Goal: Task Accomplishment & Management: Manage account settings

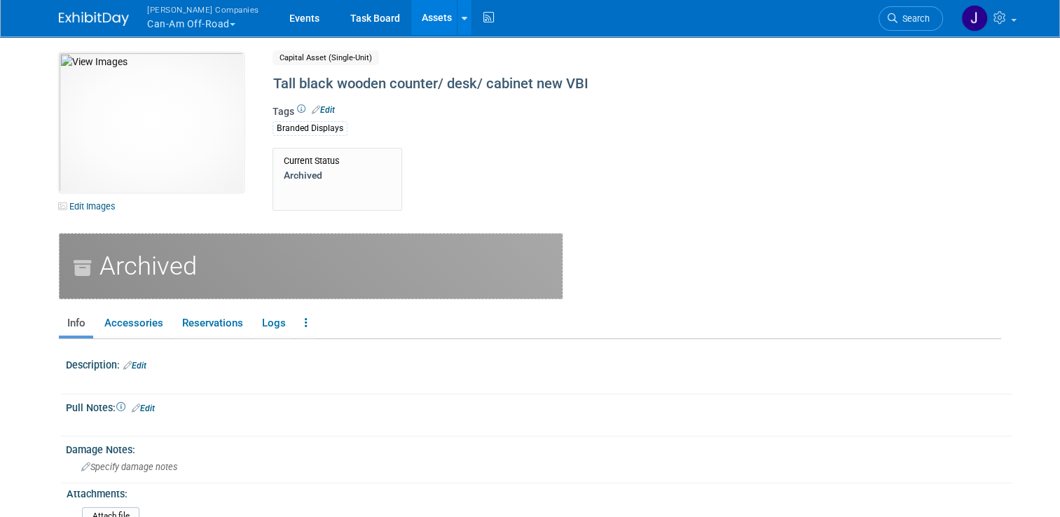
click at [411, 19] on link "Assets" at bounding box center [436, 17] width 51 height 35
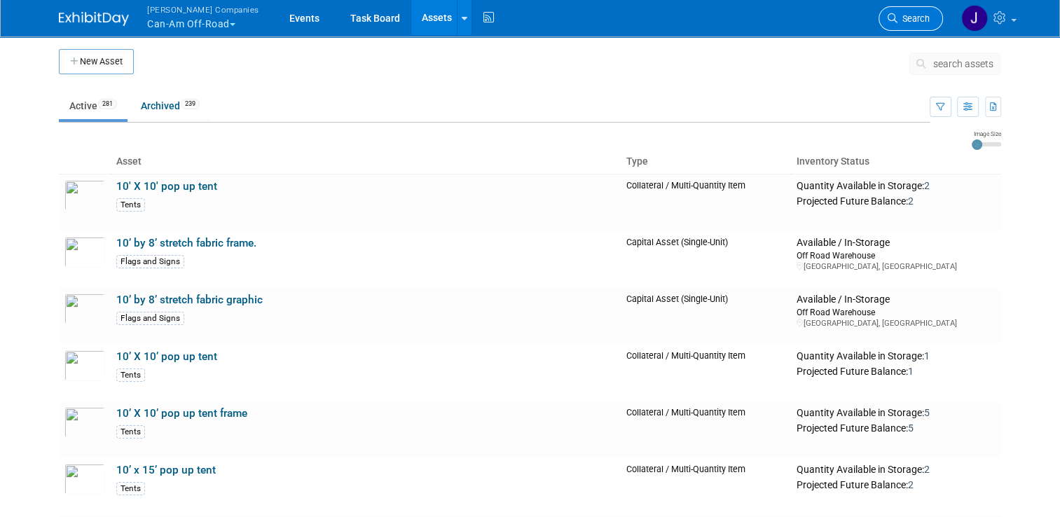
click at [898, 18] on icon at bounding box center [893, 18] width 10 height 10
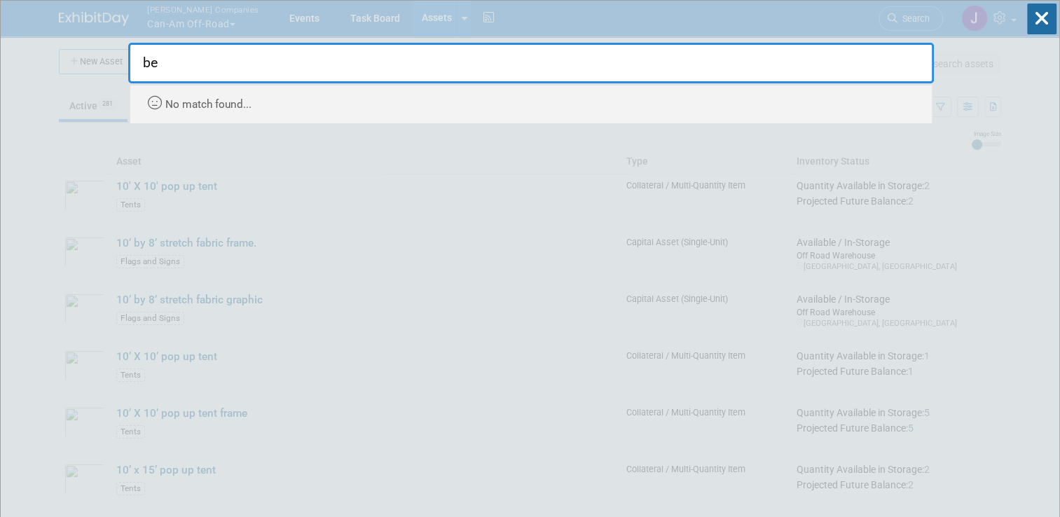
type input "b"
type input "frames"
click at [399, 19] on div "frames Recently Viewed Events: Texas Rattler's Chevron Show down In-Person Jun …" at bounding box center [531, 62] width 806 height 123
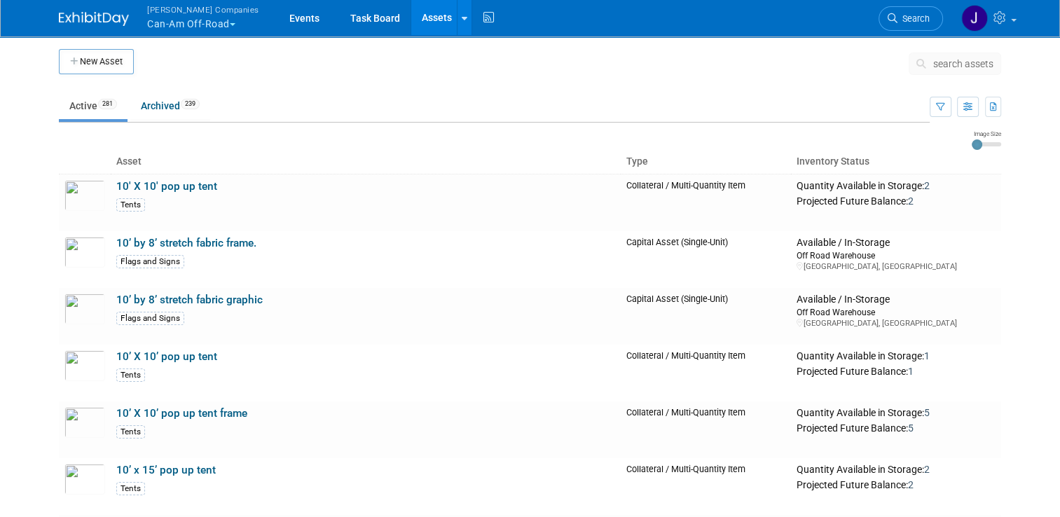
click at [411, 22] on link "Assets" at bounding box center [436, 17] width 51 height 35
click at [965, 71] on button "search assets" at bounding box center [955, 64] width 92 height 22
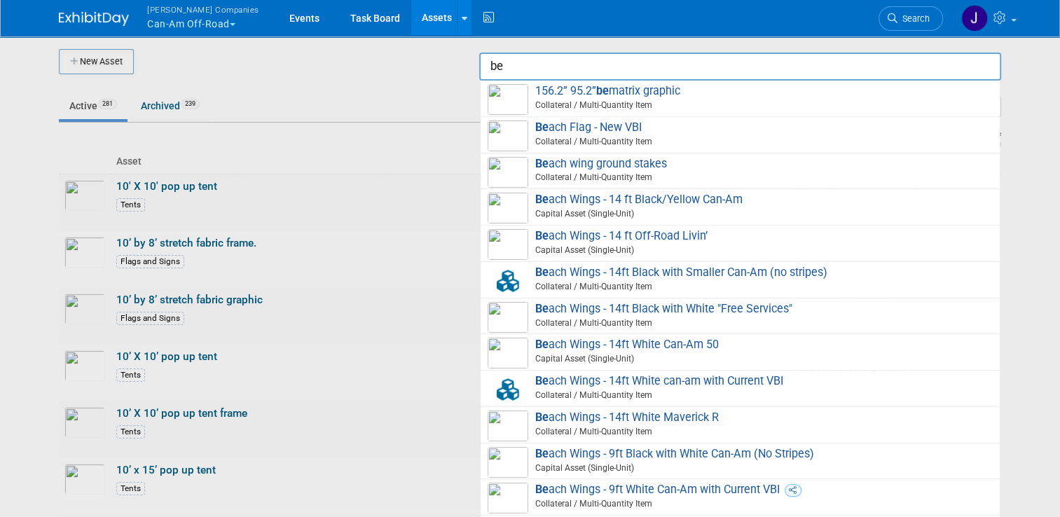
type input "b"
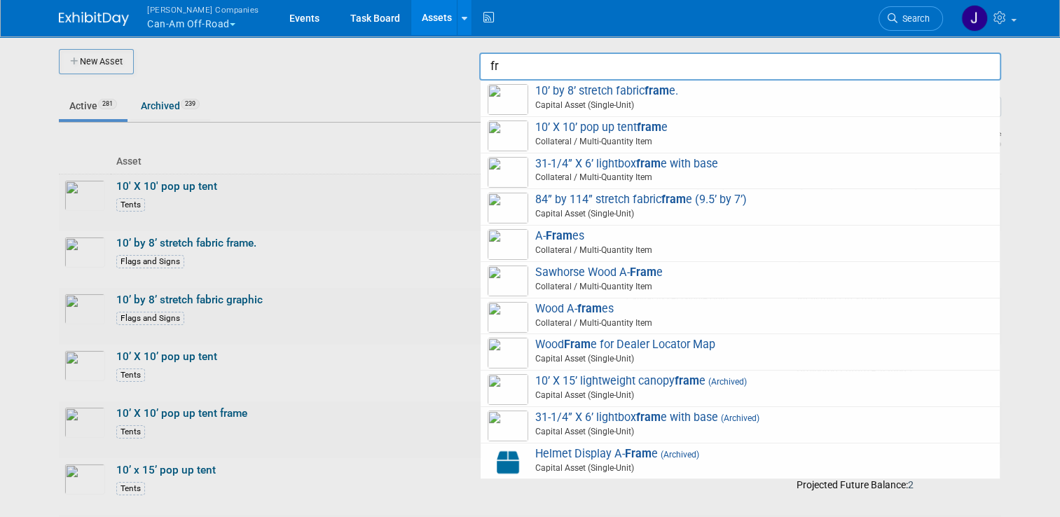
type input "f"
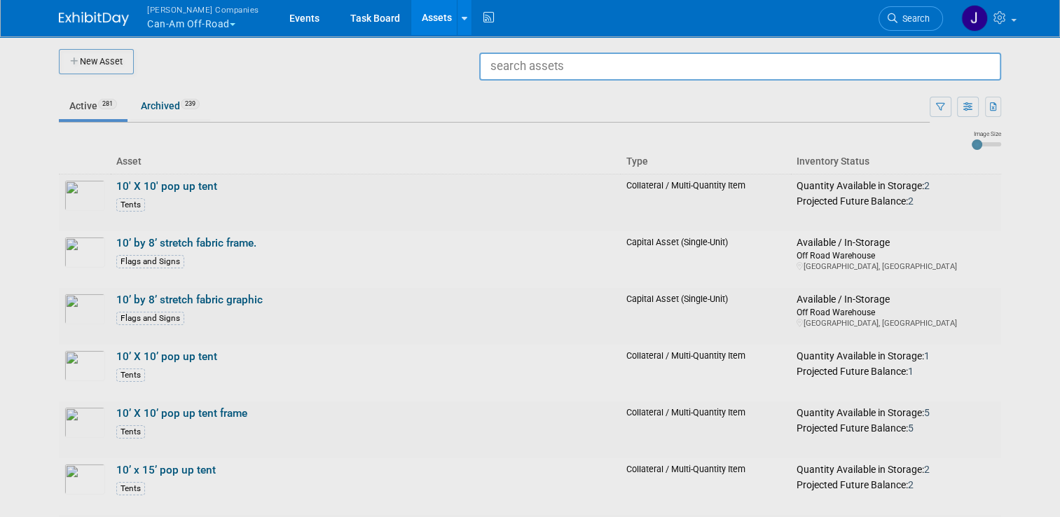
click at [530, 67] on div at bounding box center [530, 258] width 0 height 517
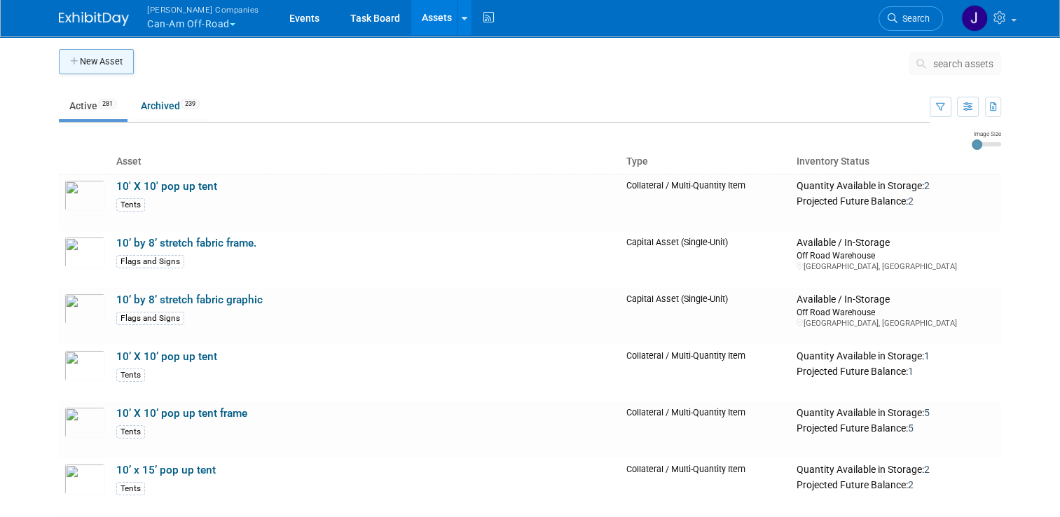
click at [95, 60] on button "New Asset" at bounding box center [96, 61] width 75 height 25
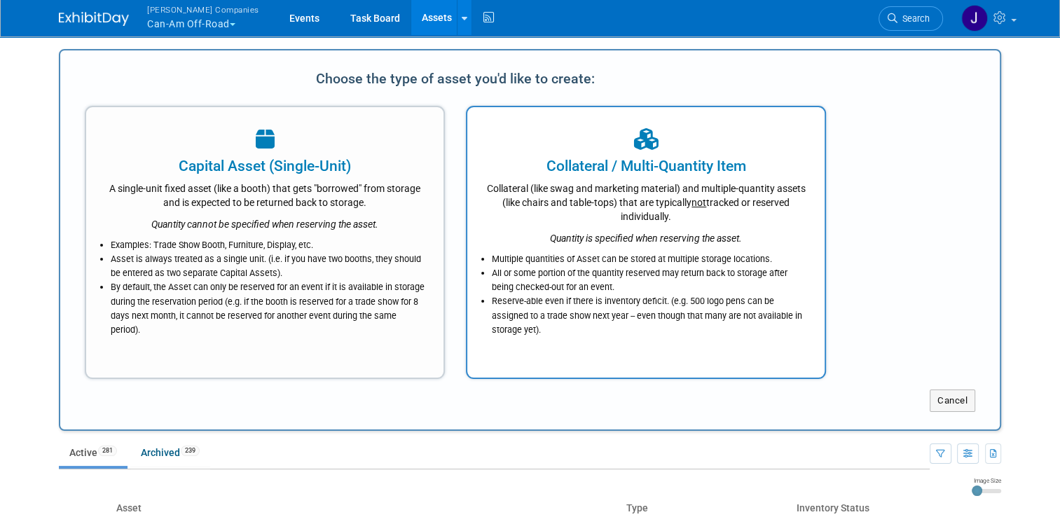
click at [601, 201] on div "Collateral (like swag and marketing material) and multiple-quantity assets (lik…" at bounding box center [646, 200] width 322 height 47
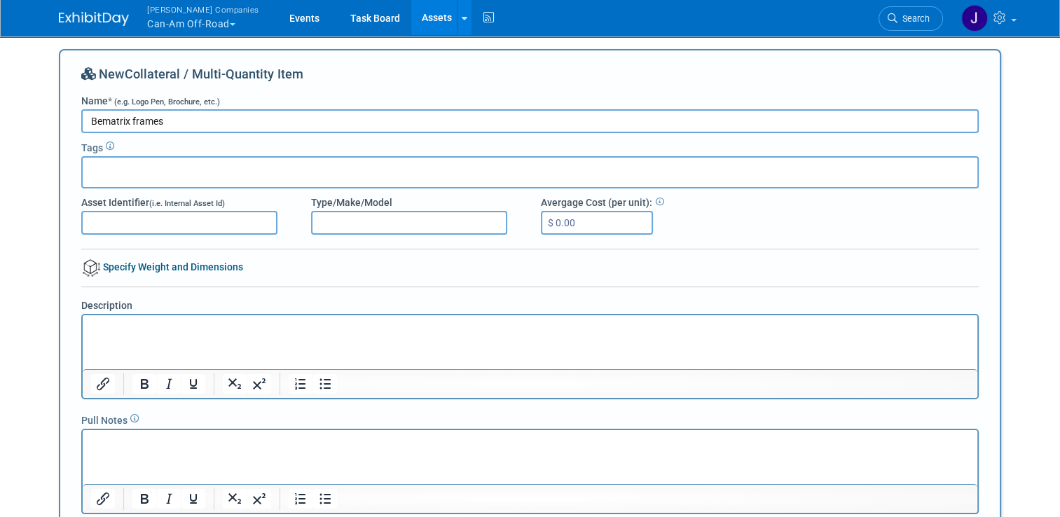
type input "Bematrix frames"
click at [114, 227] on input "Asset Identifier (i.e. Internal Asset Id)" at bounding box center [179, 223] width 196 height 24
click at [159, 327] on p "Rich Text Area. Press ALT-0 for help." at bounding box center [530, 328] width 879 height 14
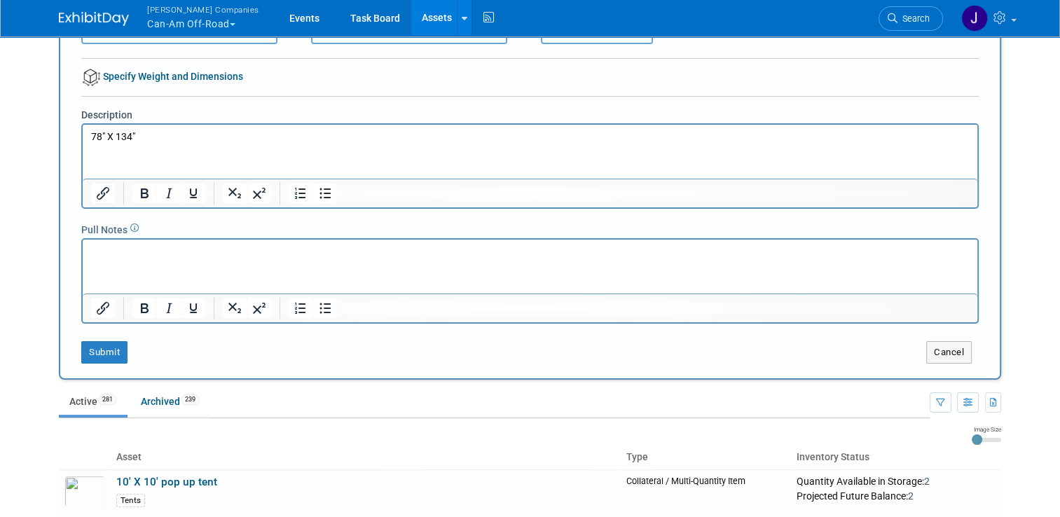
scroll to position [190, 0]
click at [97, 246] on p "Rich Text Area. Press ALT-0 for help." at bounding box center [530, 253] width 879 height 14
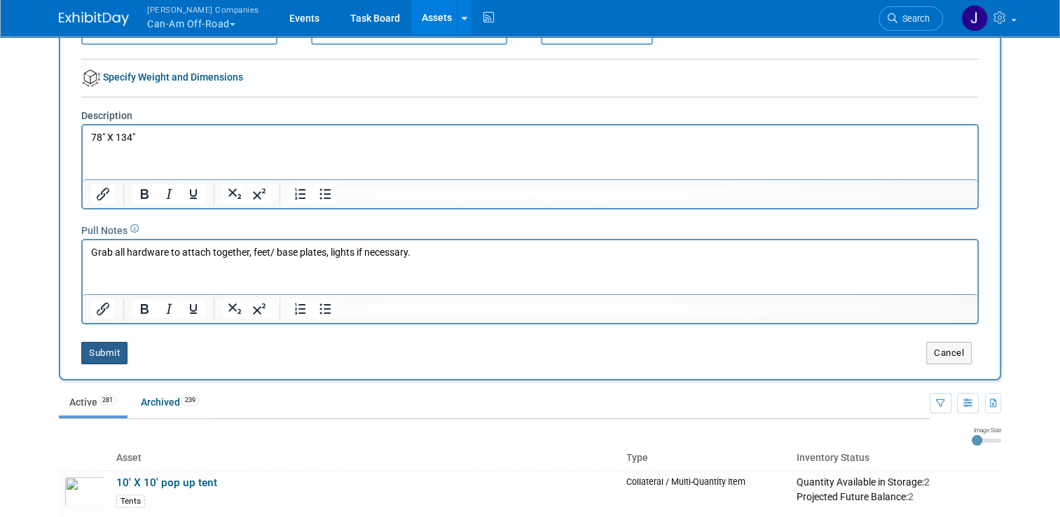
click at [88, 349] on button "Submit" at bounding box center [104, 353] width 46 height 22
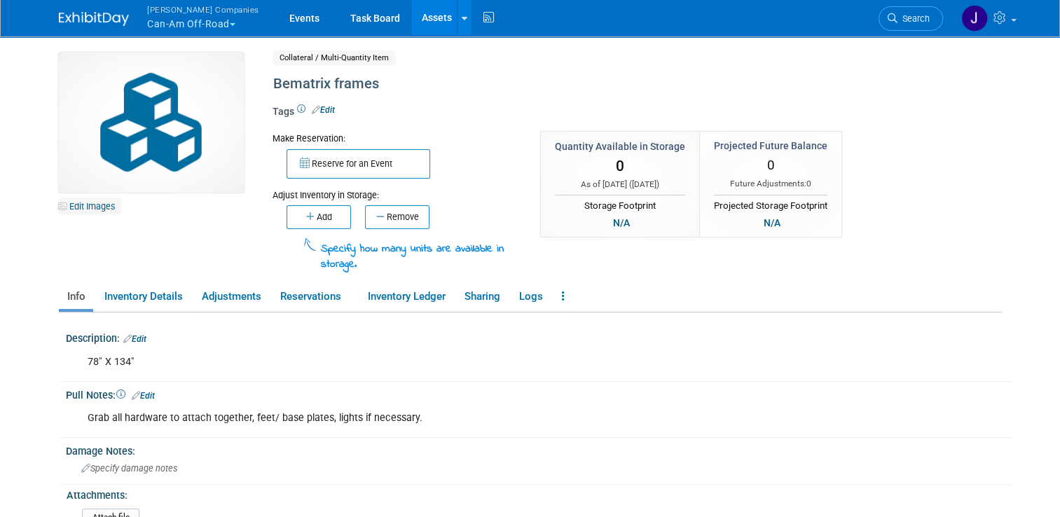
click at [92, 209] on link "Edit Images" at bounding box center [90, 207] width 62 height 18
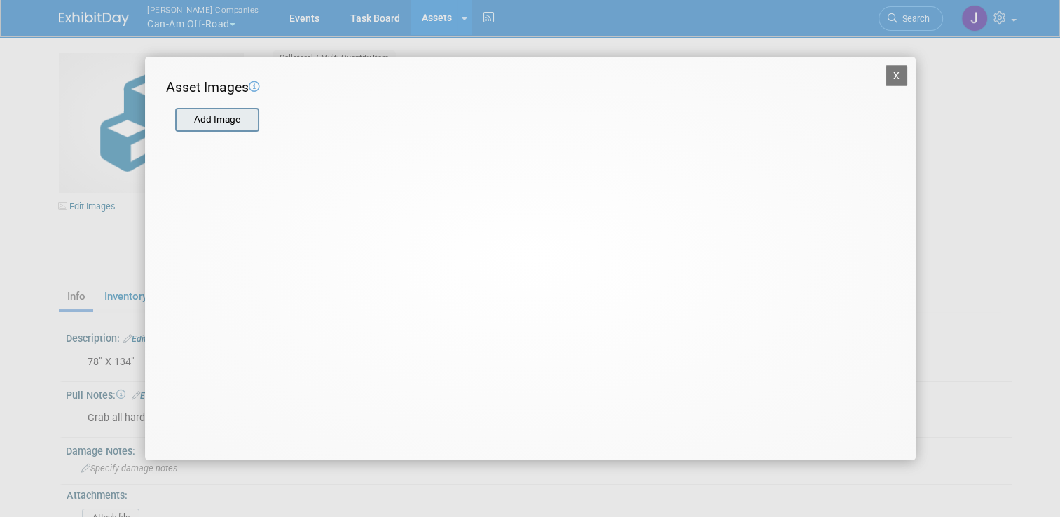
click at [212, 116] on input "file" at bounding box center [174, 119] width 167 height 21
click at [184, 116] on input "file" at bounding box center [174, 119] width 167 height 21
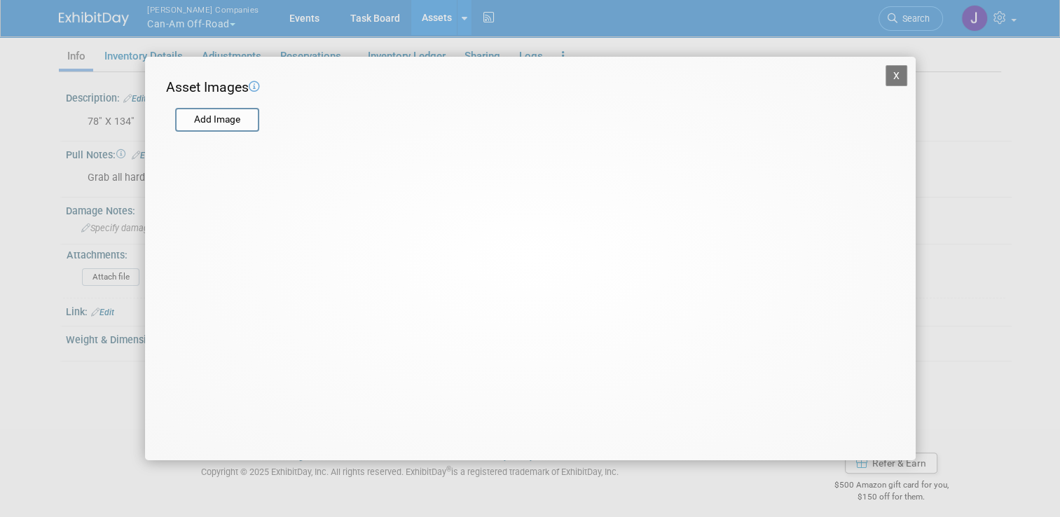
click at [895, 76] on button "X" at bounding box center [897, 75] width 22 height 21
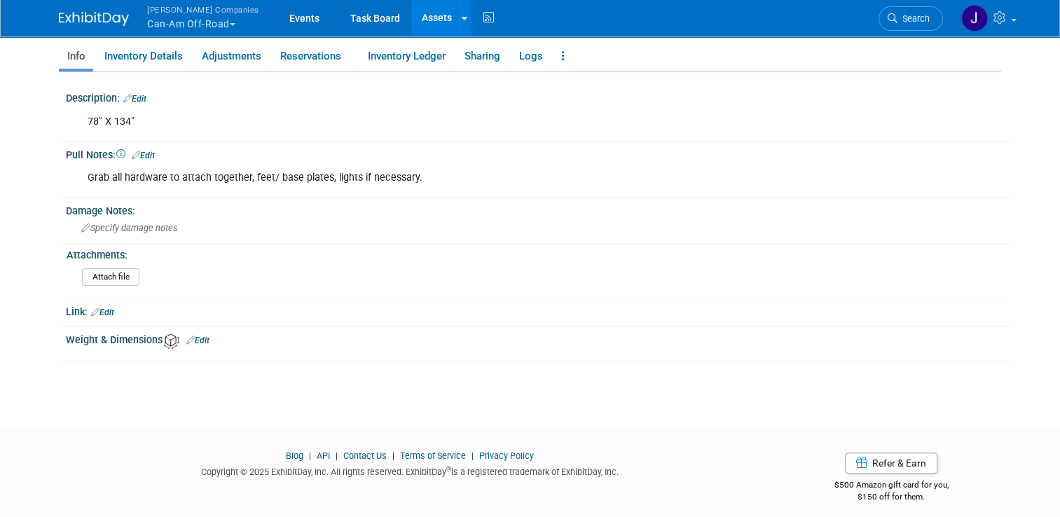
scroll to position [0, 0]
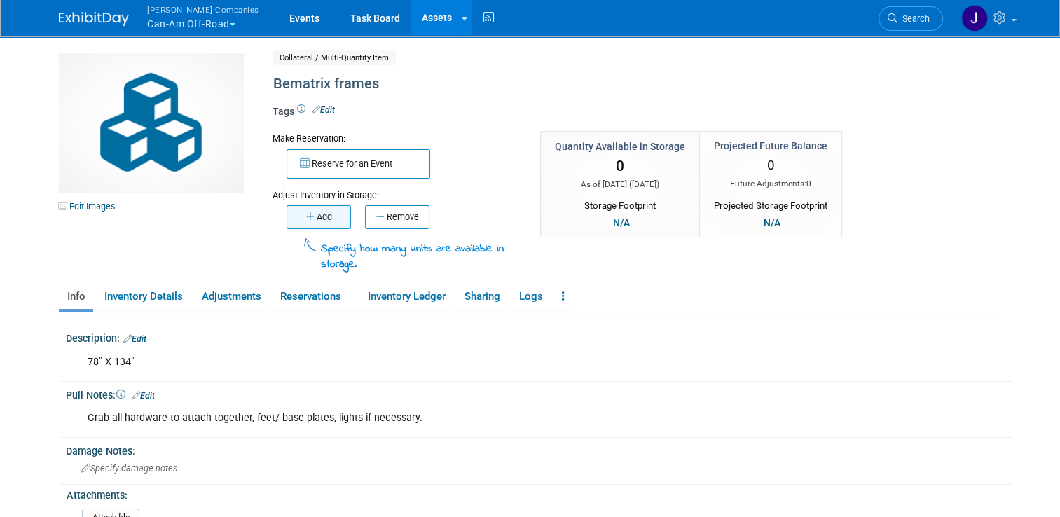
click at [292, 209] on button "Add" at bounding box center [319, 217] width 64 height 24
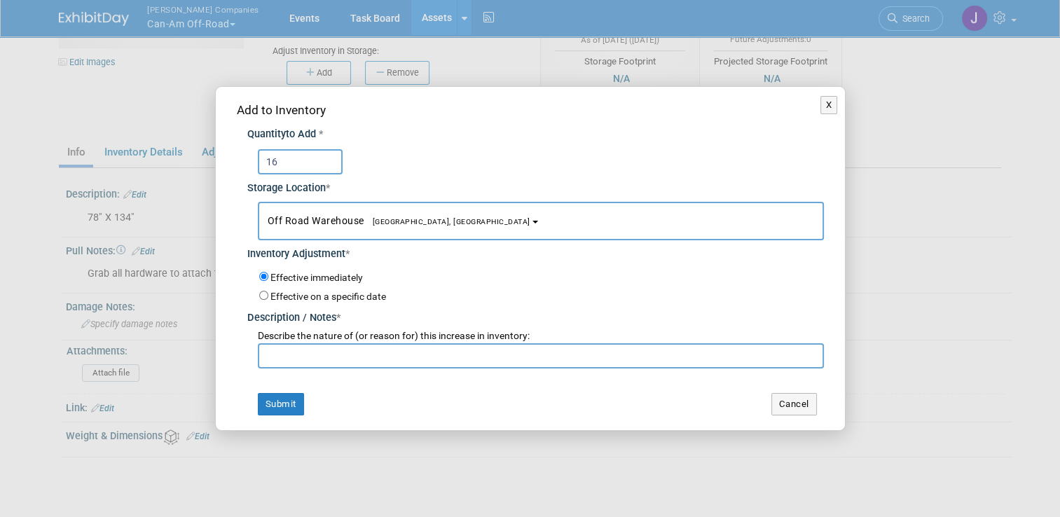
scroll to position [159, 0]
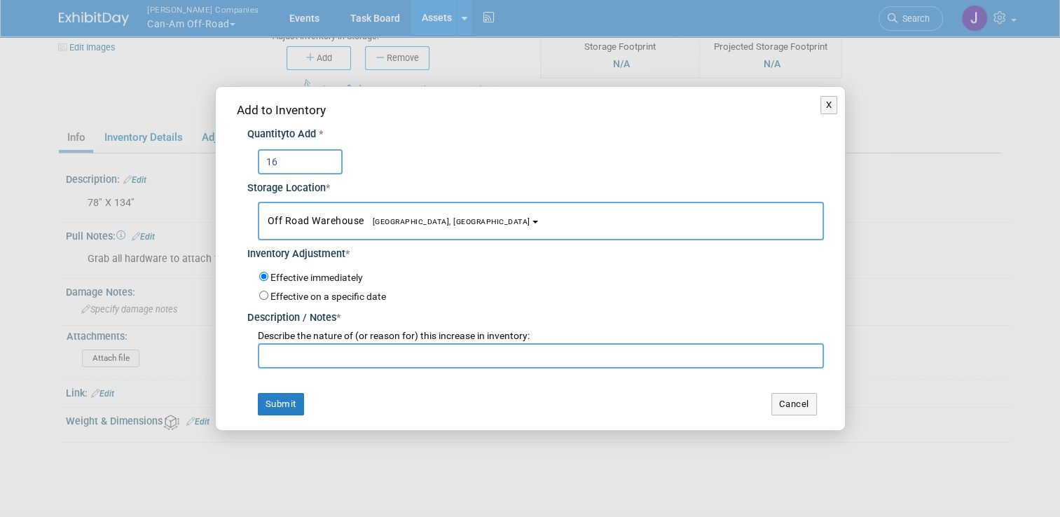
type input "16"
click at [275, 357] on input "text" at bounding box center [541, 355] width 566 height 25
click at [272, 357] on input "new inventroy" at bounding box center [541, 355] width 566 height 25
type input "New inventory"
click at [280, 401] on button "Submit" at bounding box center [281, 404] width 46 height 22
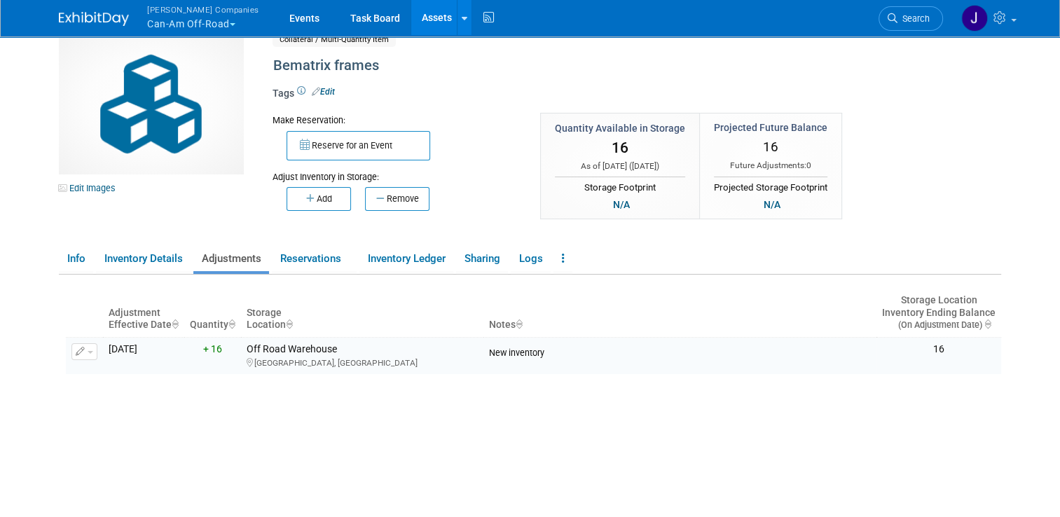
scroll to position [0, 0]
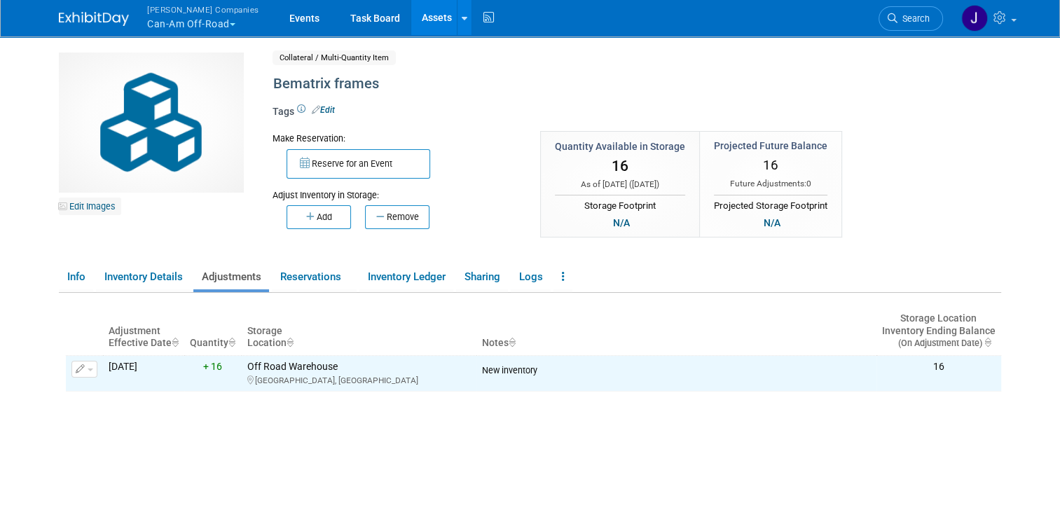
click at [70, 206] on link "Edit Images" at bounding box center [90, 207] width 62 height 18
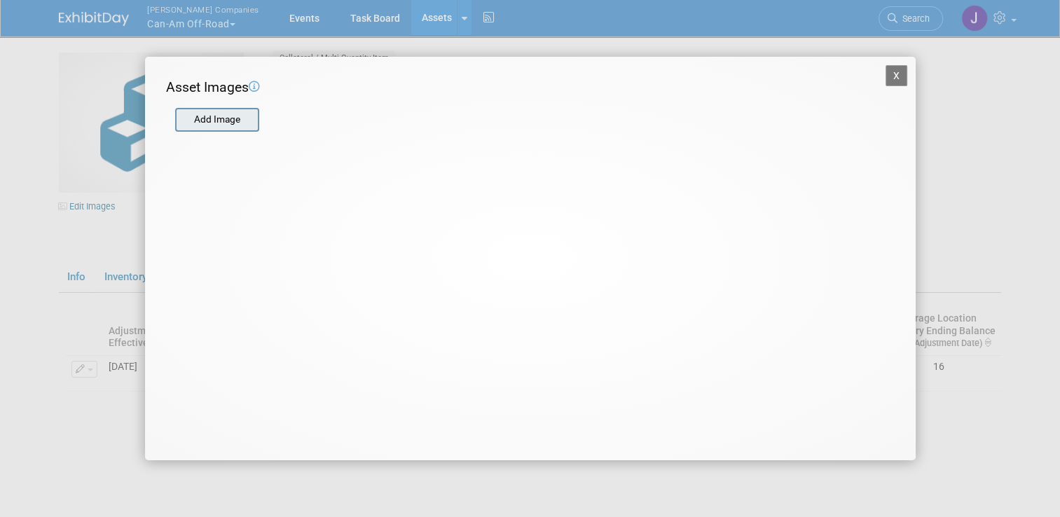
click at [193, 117] on input "file" at bounding box center [174, 119] width 167 height 21
click at [887, 85] on button "X" at bounding box center [897, 75] width 22 height 21
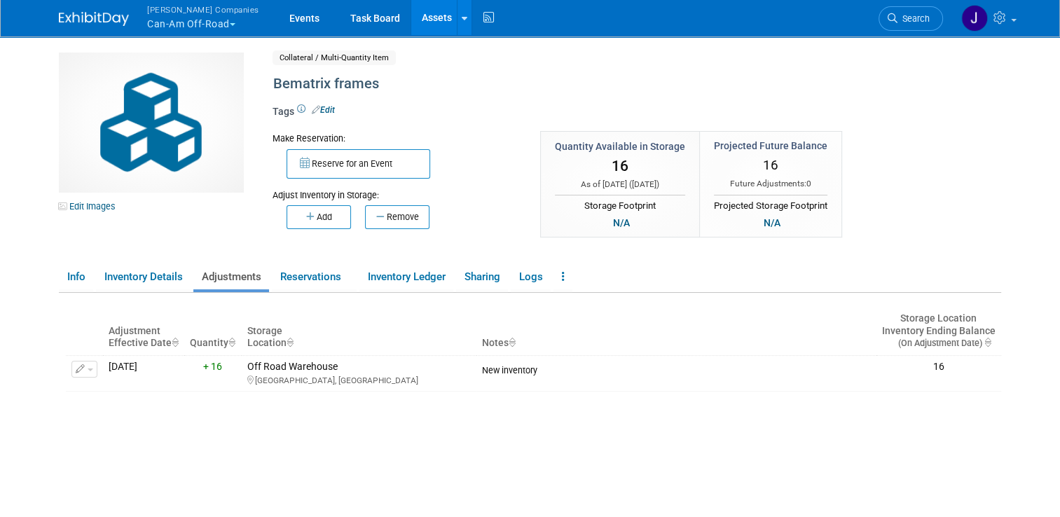
click at [411, 22] on link "Assets" at bounding box center [436, 17] width 51 height 35
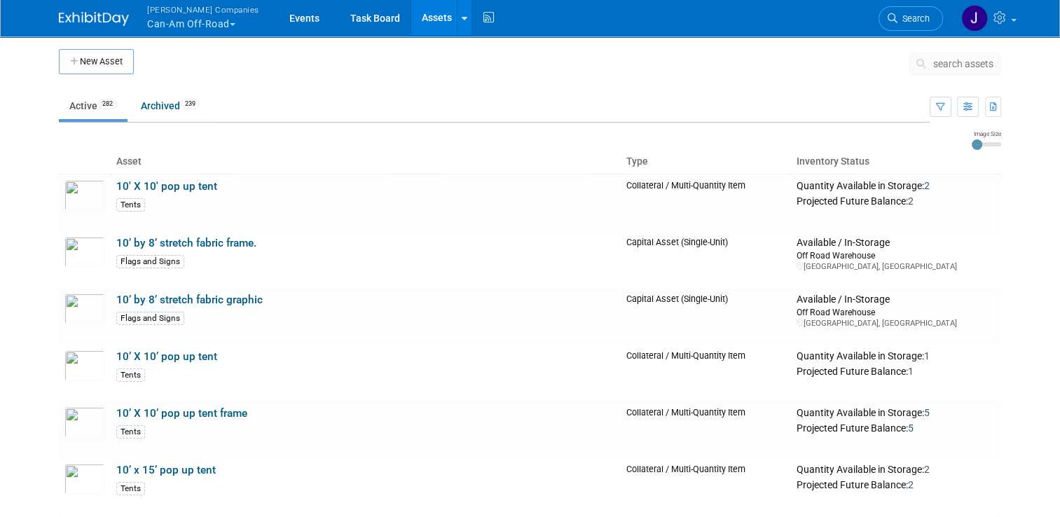
click at [982, 58] on span "search assets" at bounding box center [963, 63] width 60 height 11
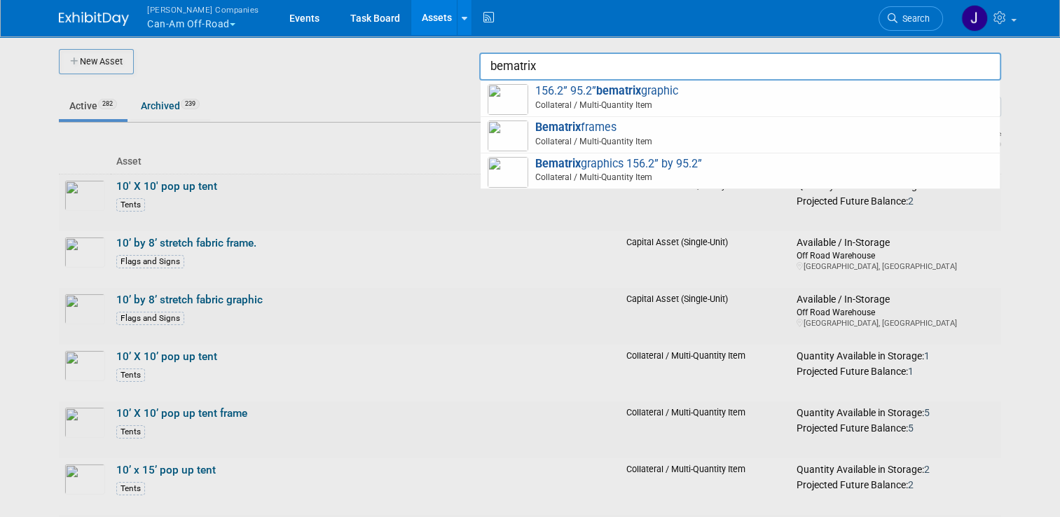
type input "bematrix"
click at [530, 90] on div at bounding box center [530, 258] width 0 height 517
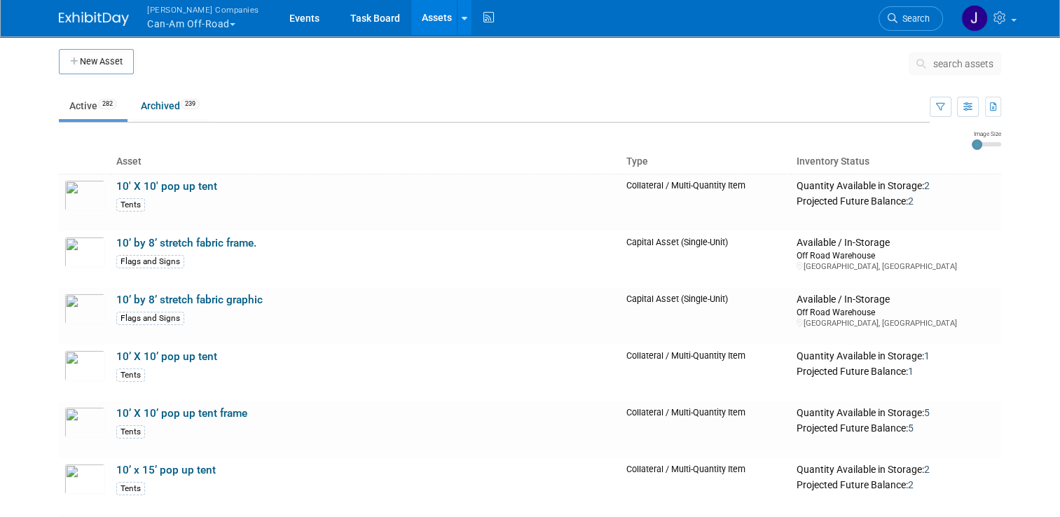
click at [965, 63] on span "search assets" at bounding box center [963, 63] width 60 height 11
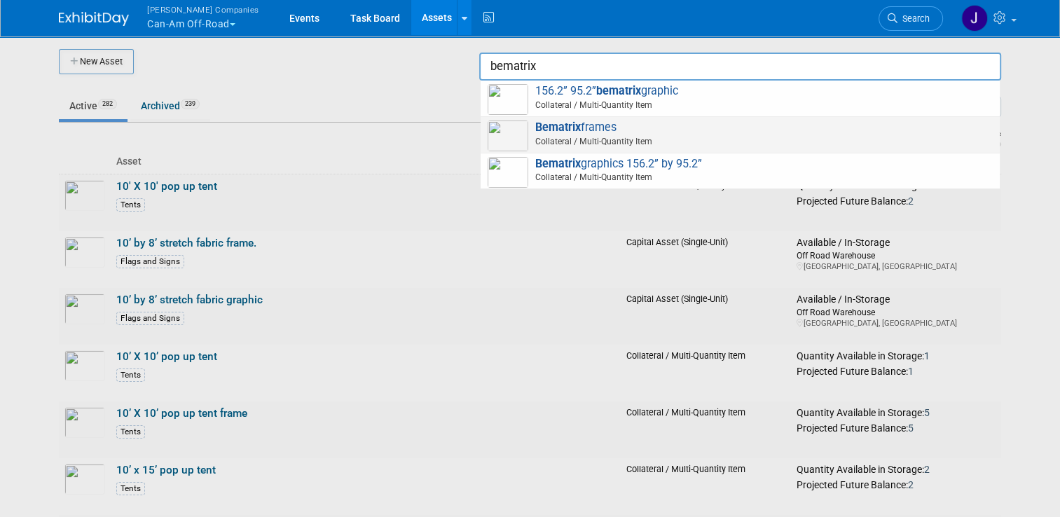
click at [786, 123] on span "Bematrix frames Collateral / Multi-Quantity Item" at bounding box center [740, 135] width 505 height 29
type input "Bematrix frames"
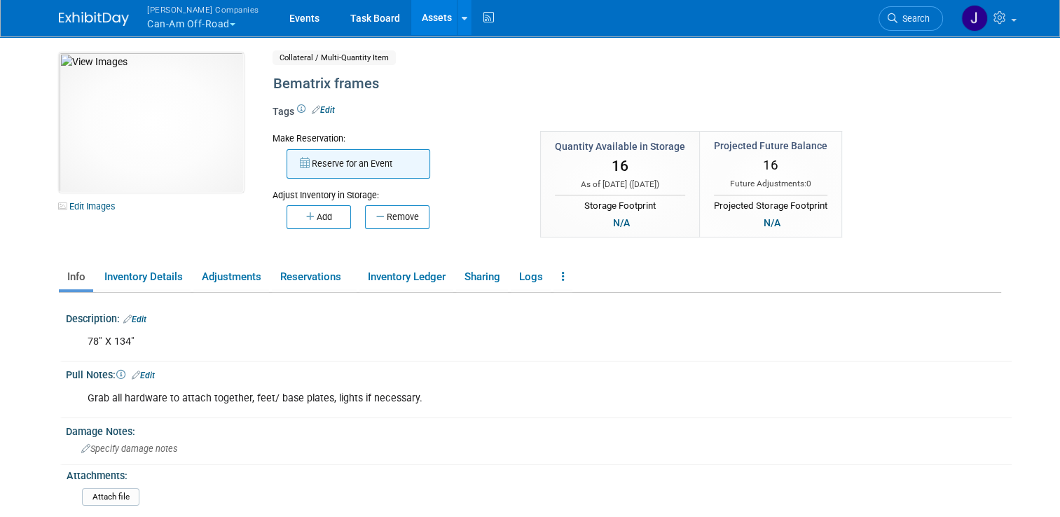
click at [317, 160] on button "Reserve for an Event" at bounding box center [359, 163] width 144 height 29
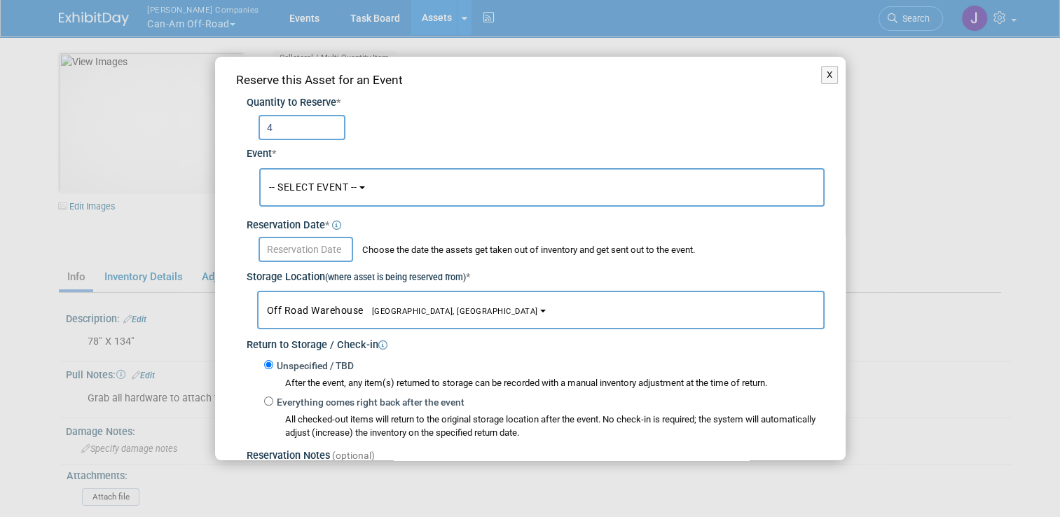
type input "4"
click at [309, 181] on span "-- SELECT EVENT --" at bounding box center [313, 186] width 88 height 11
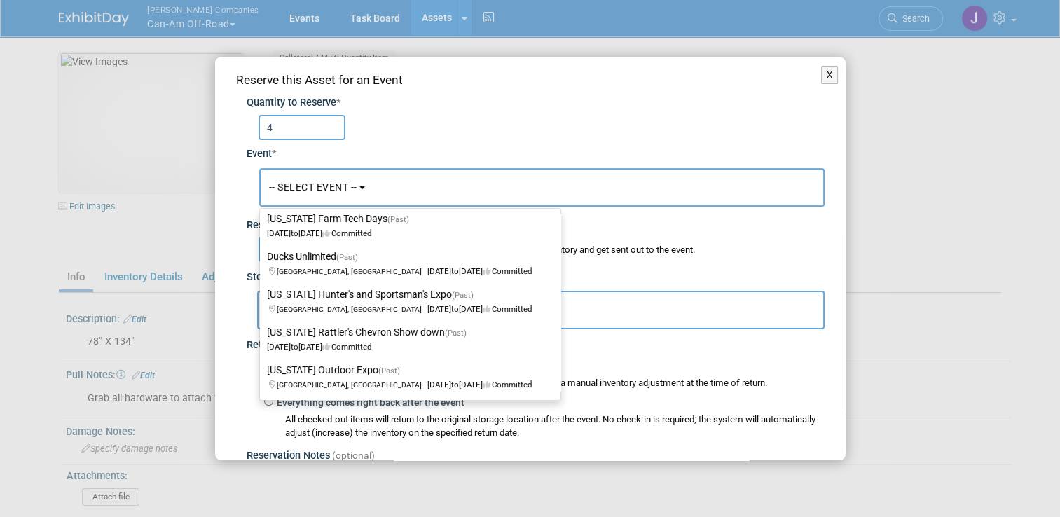
scroll to position [179, 0]
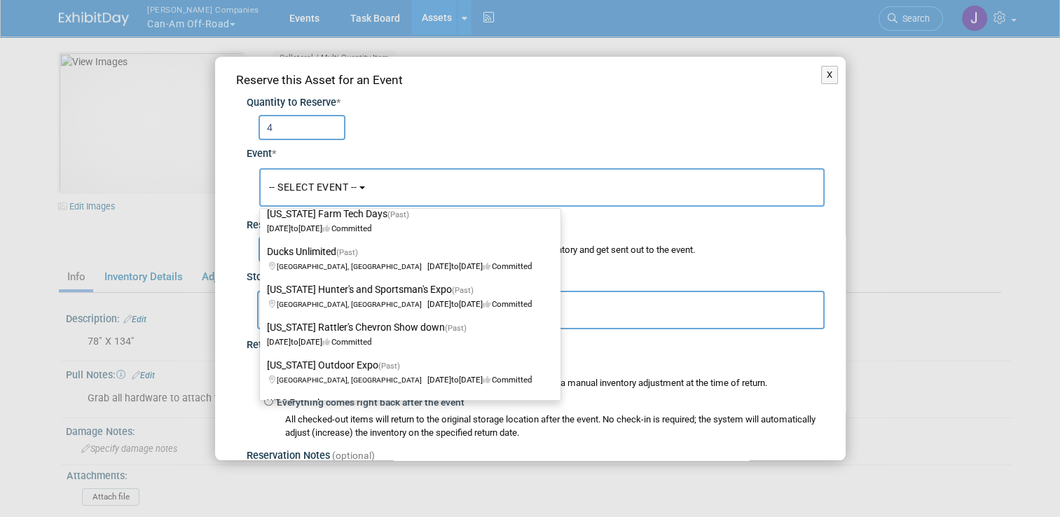
click at [365, 175] on button "-- SELECT EVENT --" at bounding box center [541, 187] width 565 height 39
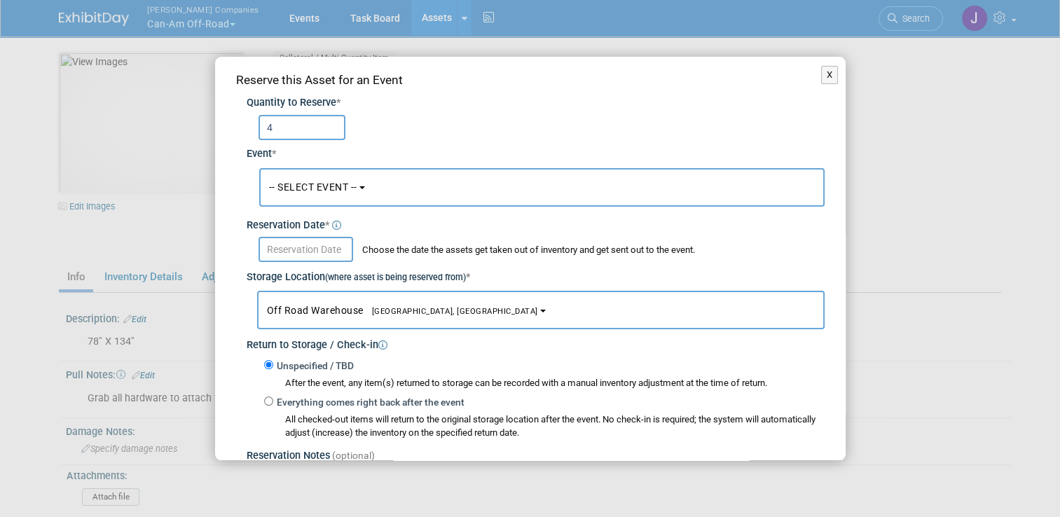
click at [280, 253] on input "text" at bounding box center [306, 249] width 95 height 25
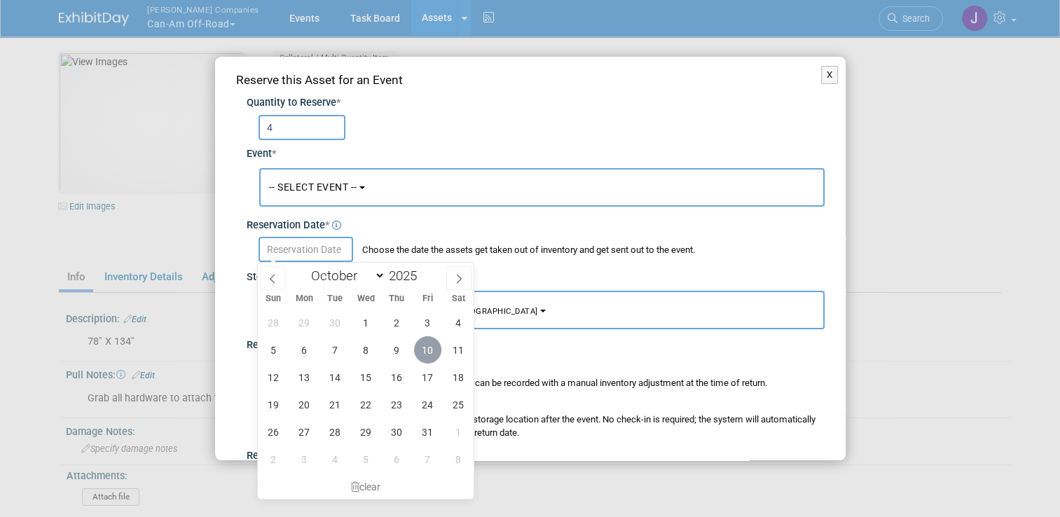
click at [421, 355] on span "10" at bounding box center [427, 349] width 27 height 27
type input "Oct 10, 2025"
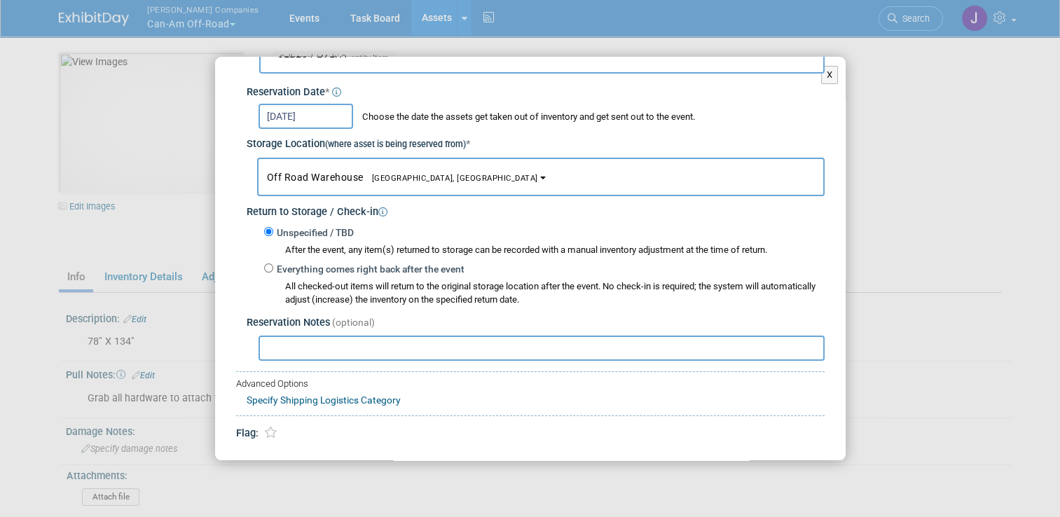
scroll to position [135, 0]
click at [280, 265] on label "Everything comes right back after the event" at bounding box center [368, 268] width 191 height 14
click at [273, 265] on input "Everything comes right back after the event" at bounding box center [268, 266] width 9 height 9
radio input "true"
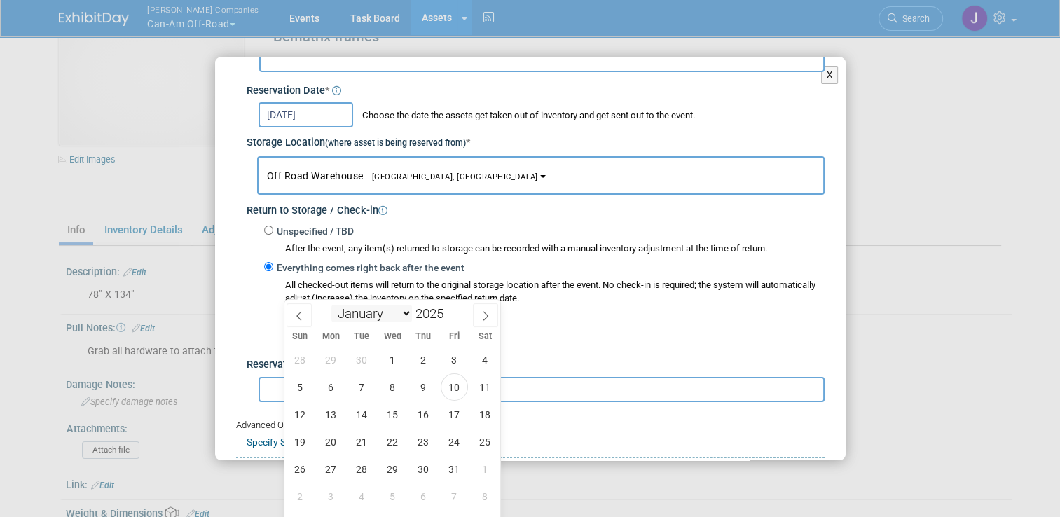
scroll to position [76, 0]
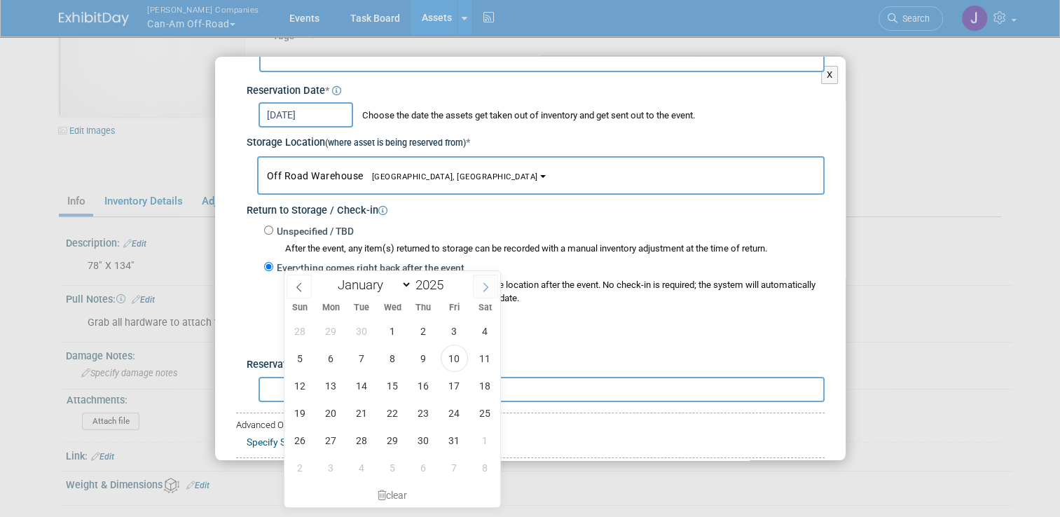
click at [488, 297] on span at bounding box center [485, 287] width 25 height 24
select select "10"
click at [423, 383] on span "13" at bounding box center [423, 385] width 27 height 27
type input "Nov 13, 2025"
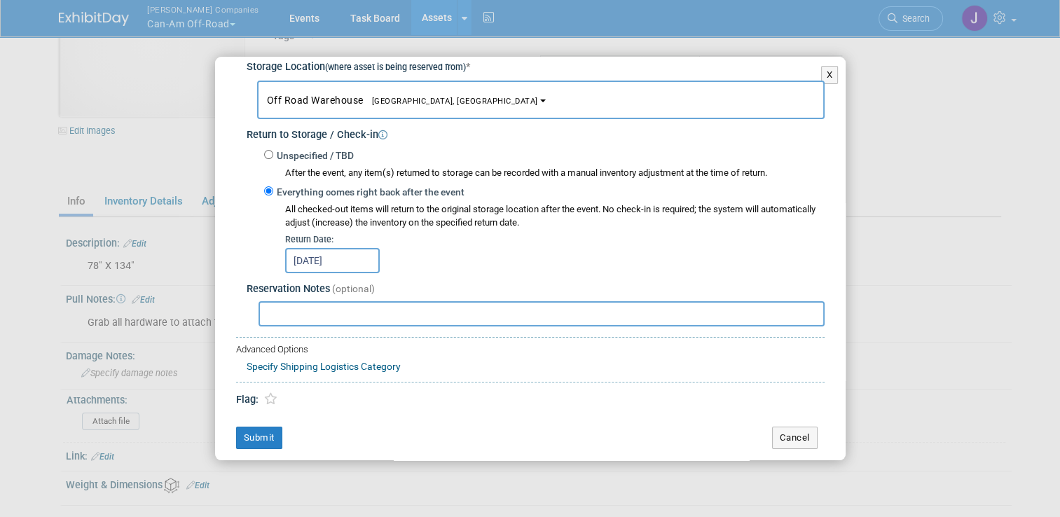
scroll to position [118, 0]
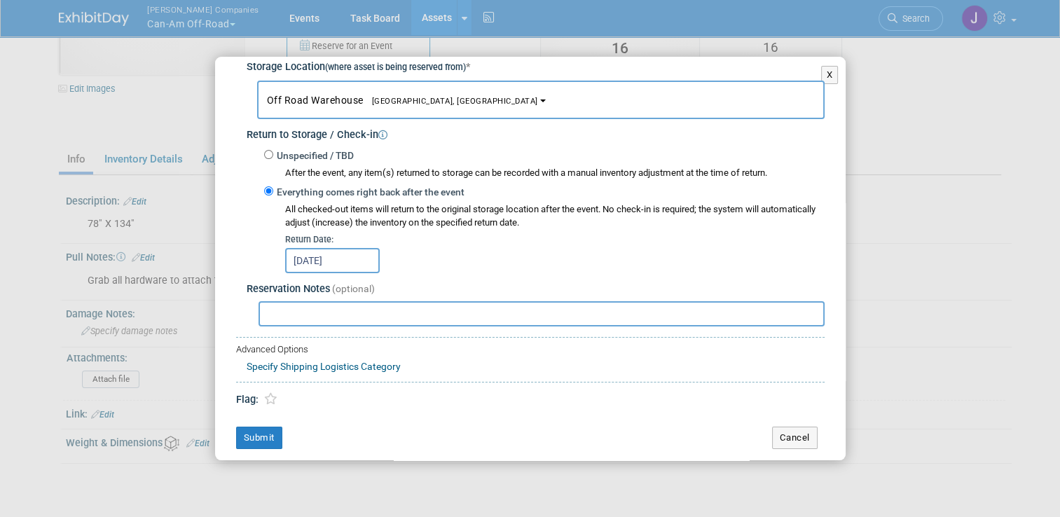
click at [277, 308] on input "text" at bounding box center [542, 313] width 566 height 25
type input "Reserved for indoor Ski-doo shows, Quebec city and Toronto."
click at [249, 433] on button "Submit" at bounding box center [259, 438] width 46 height 22
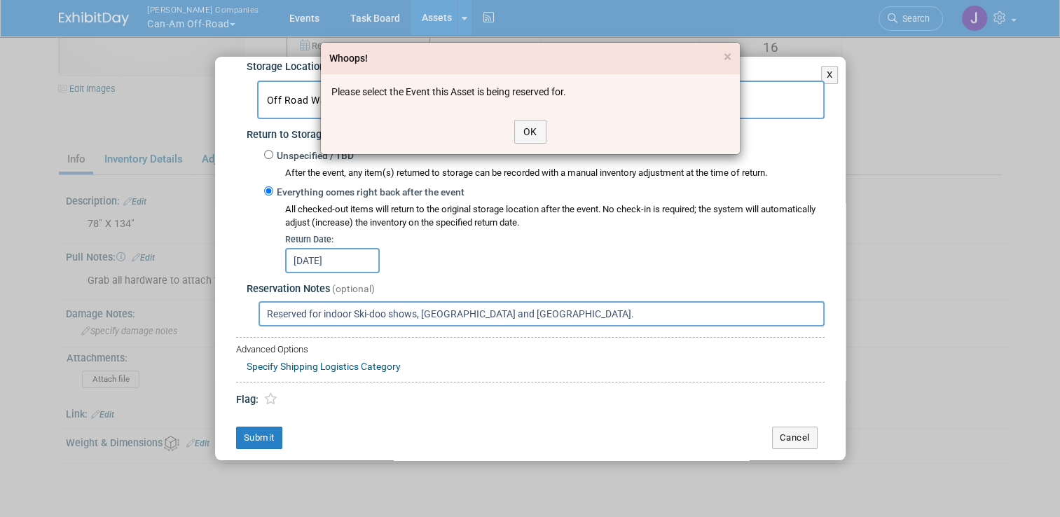
click at [460, 256] on div "Whoops! × Please select the Event this Asset is being reserved for. OK" at bounding box center [530, 258] width 1060 height 517
click at [530, 133] on button "OK" at bounding box center [530, 132] width 32 height 24
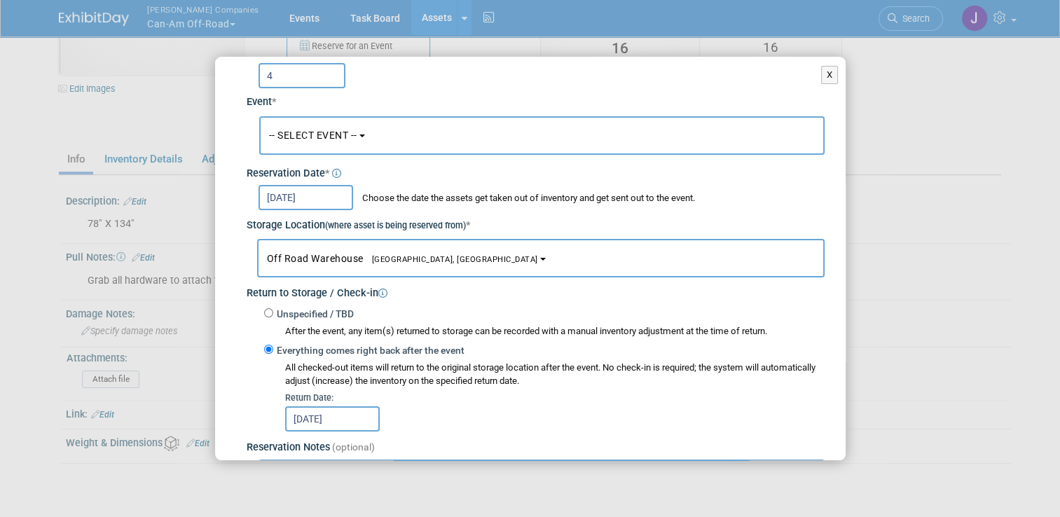
scroll to position [50, 0]
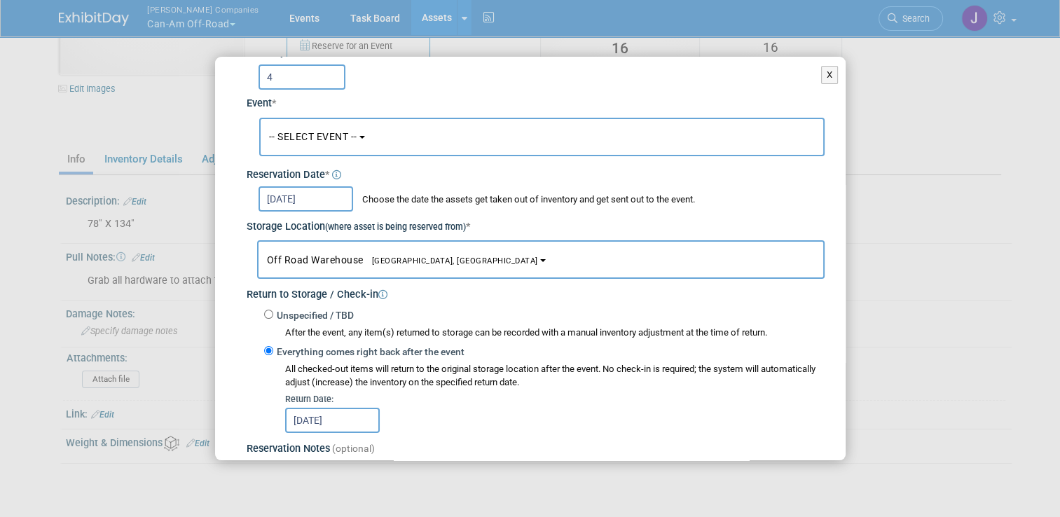
click at [341, 128] on button "-- SELECT EVENT --" at bounding box center [541, 137] width 565 height 39
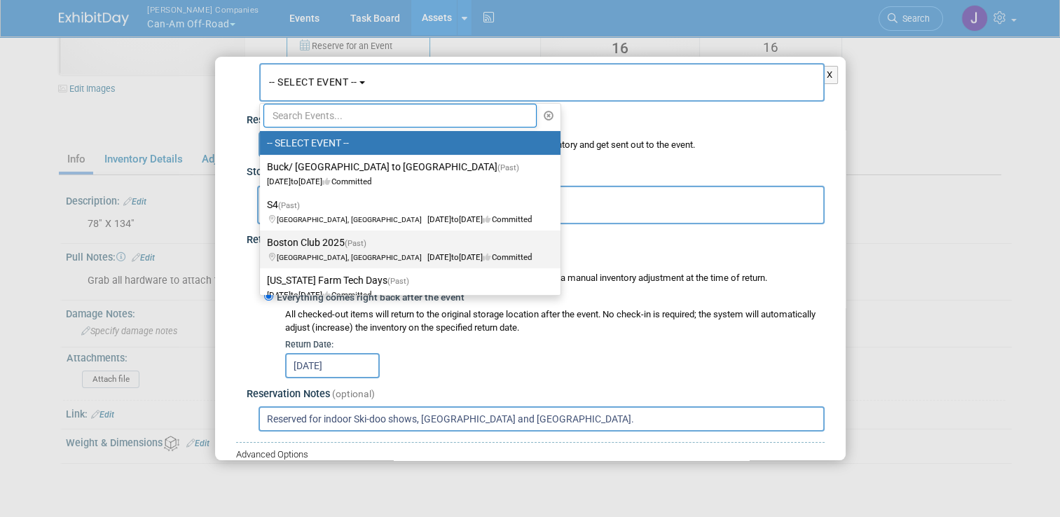
scroll to position [0, 0]
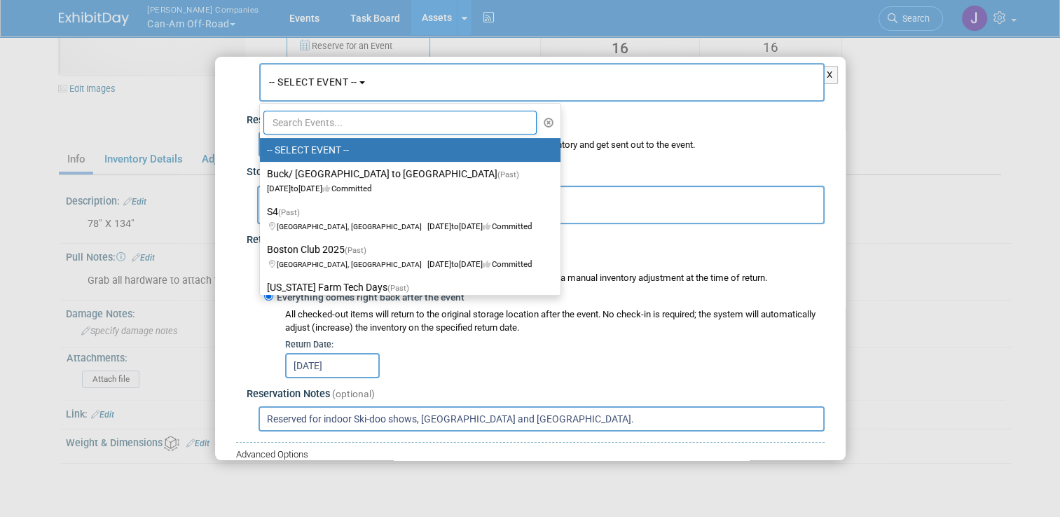
click at [338, 127] on input "text" at bounding box center [400, 123] width 274 height 24
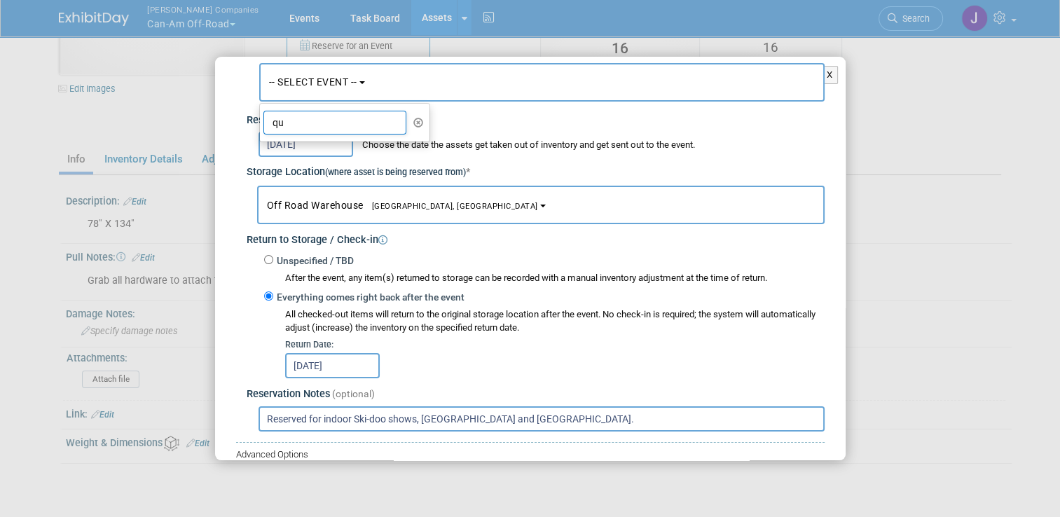
type input "q"
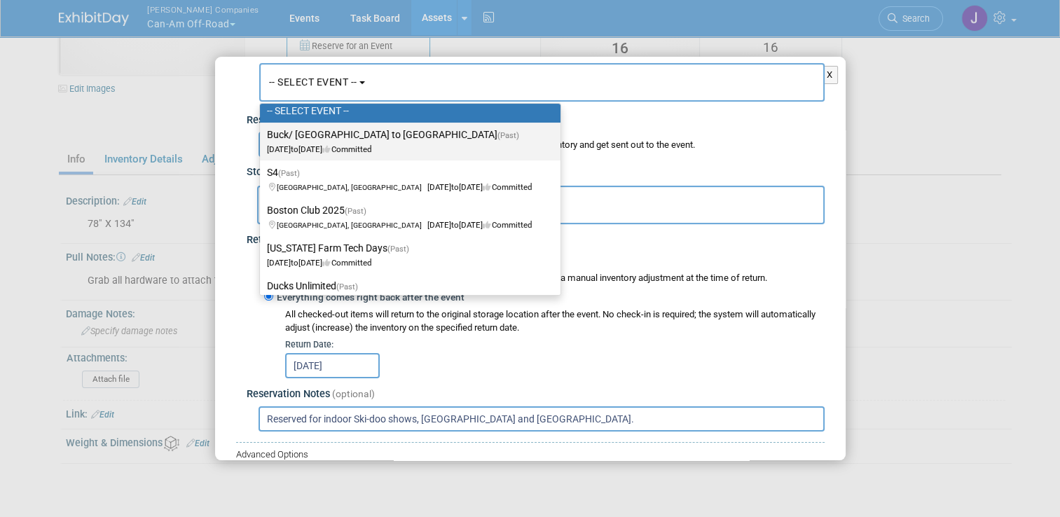
scroll to position [39, 0]
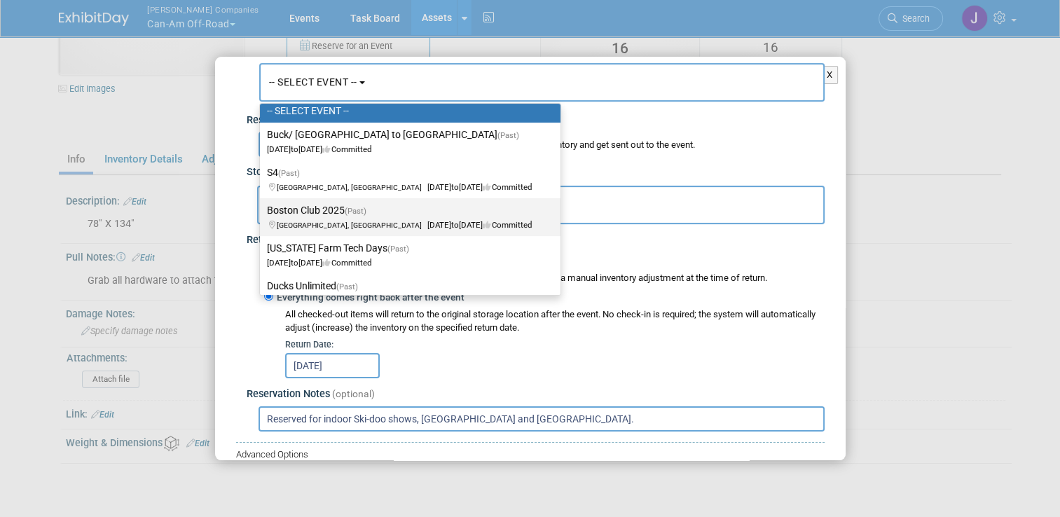
click at [303, 218] on span "Boston, MA Aug 6, 2025 to Aug 23, 2025 Committed" at bounding box center [399, 218] width 265 height 24
click at [262, 215] on input "Boston Club 2025 (Past) Boston, MA Aug 6, 2025 to Aug 23, 2025 Committed" at bounding box center [257, 210] width 9 height 9
select select "11142355"
radio input "true"
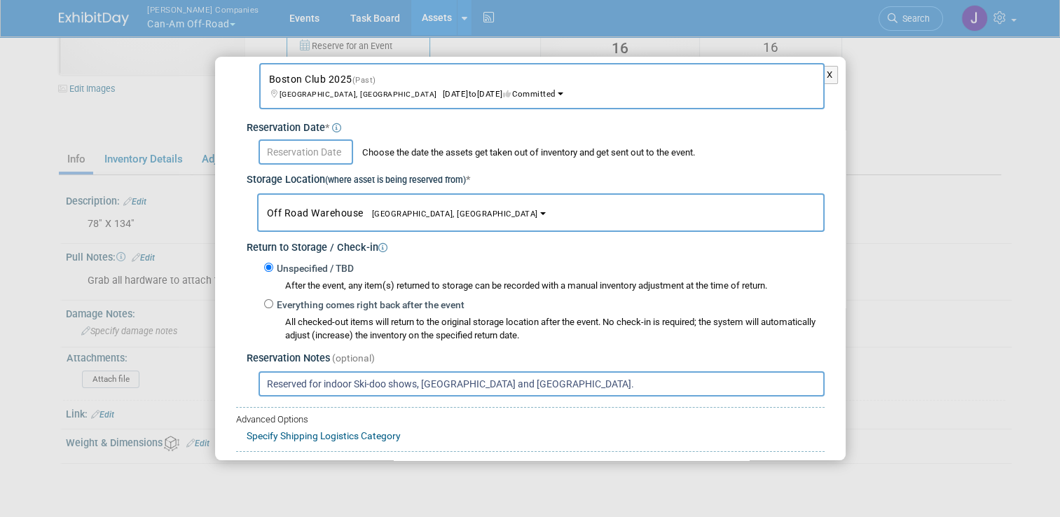
scroll to position [174, 0]
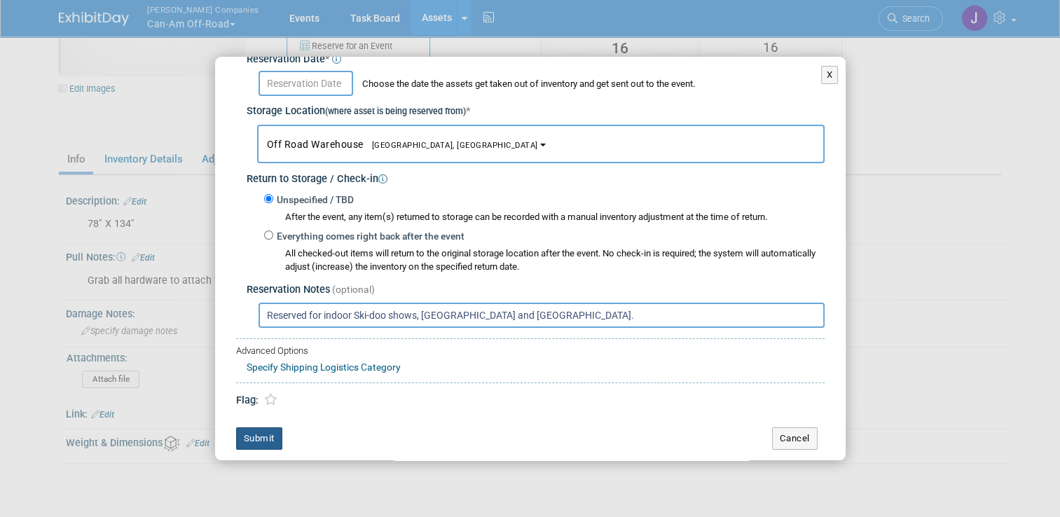
click at [254, 438] on button "Submit" at bounding box center [259, 438] width 46 height 22
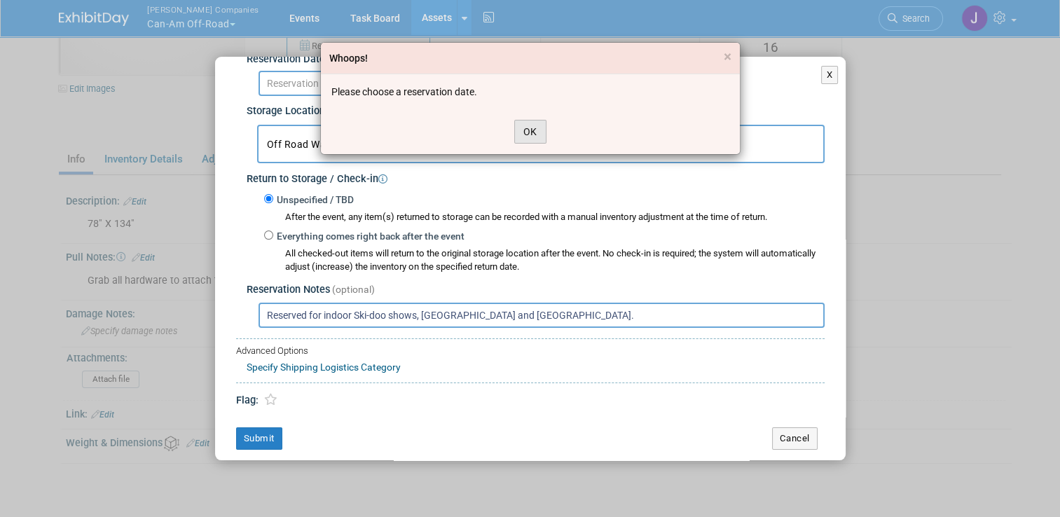
click at [525, 136] on button "OK" at bounding box center [530, 132] width 32 height 24
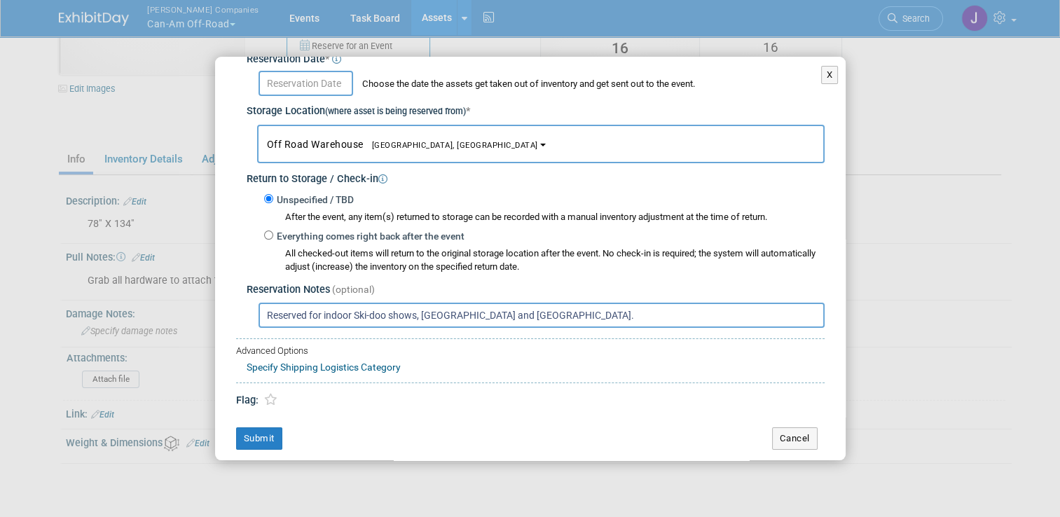
click at [275, 231] on label "Everything comes right back after the event" at bounding box center [368, 237] width 191 height 14
click at [273, 231] on input "Everything comes right back after the event" at bounding box center [268, 235] width 9 height 9
radio input "true"
select select "9"
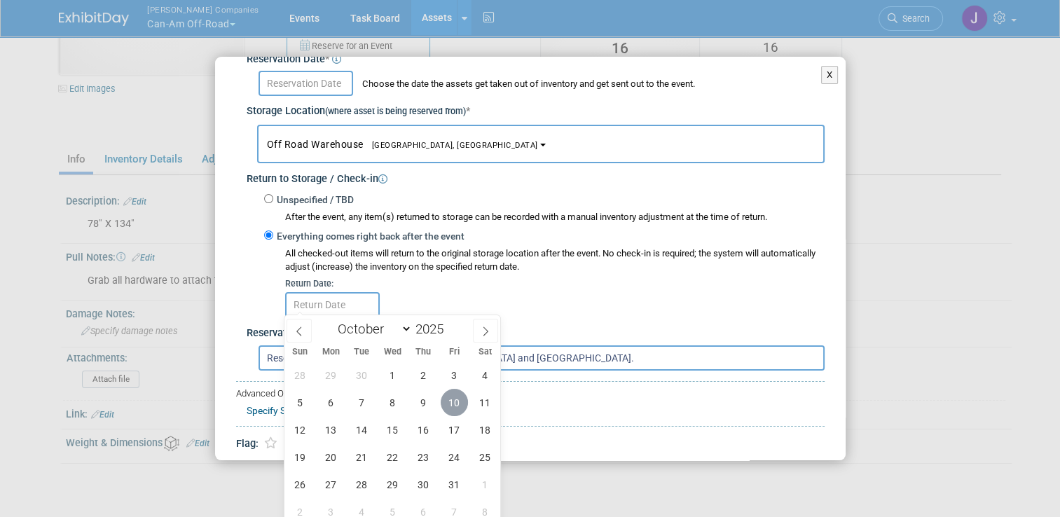
click at [451, 396] on span "10" at bounding box center [454, 402] width 27 height 27
type input "Oct 10, 2025"
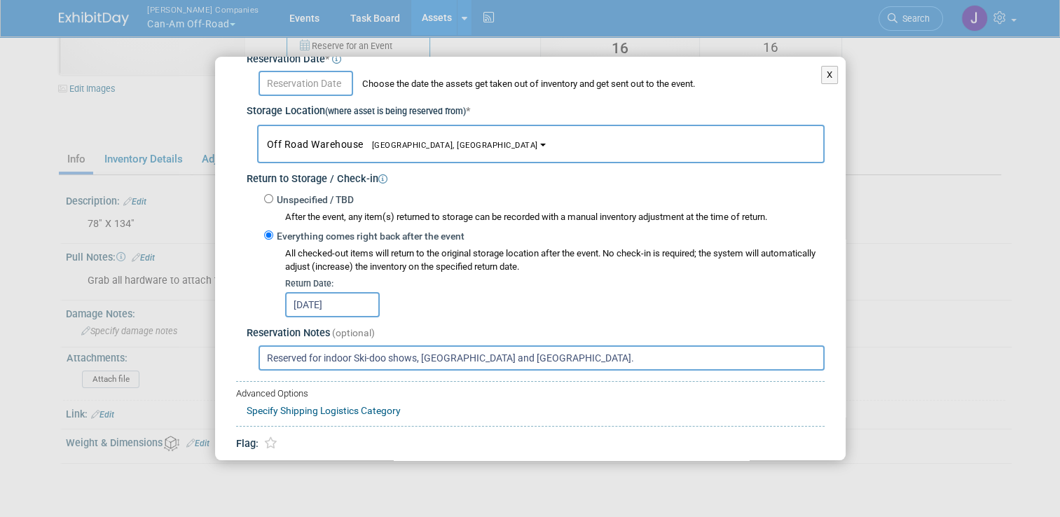
scroll to position [202, 0]
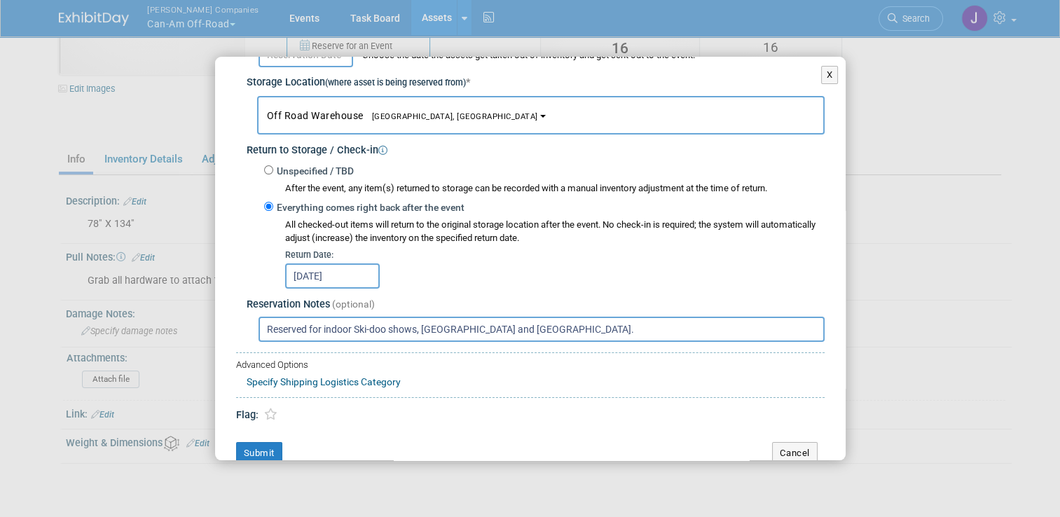
click at [362, 270] on input "Oct 10, 2025" at bounding box center [332, 275] width 95 height 25
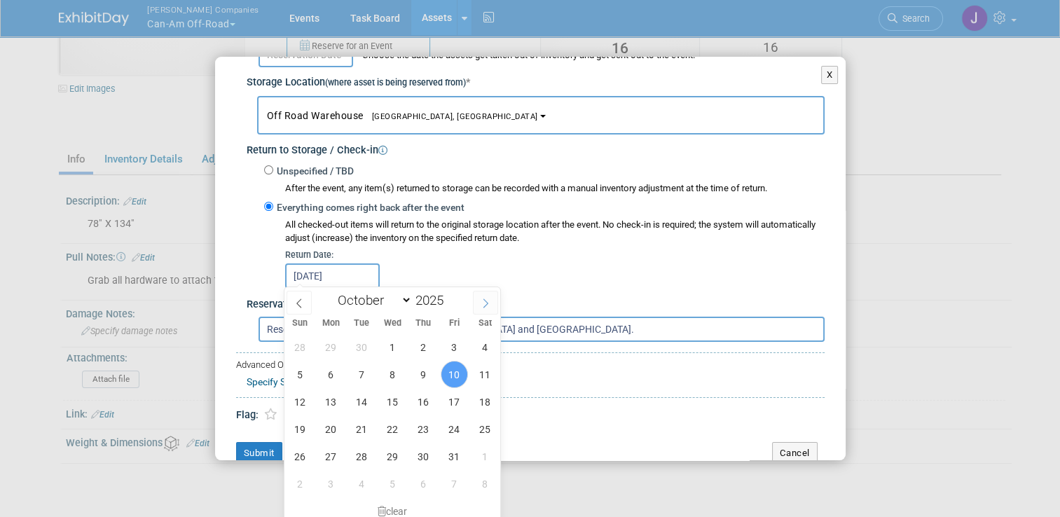
click at [477, 305] on span at bounding box center [485, 303] width 25 height 24
select select "10"
click at [418, 394] on span "13" at bounding box center [423, 401] width 27 height 27
type input "Nov 13, 2025"
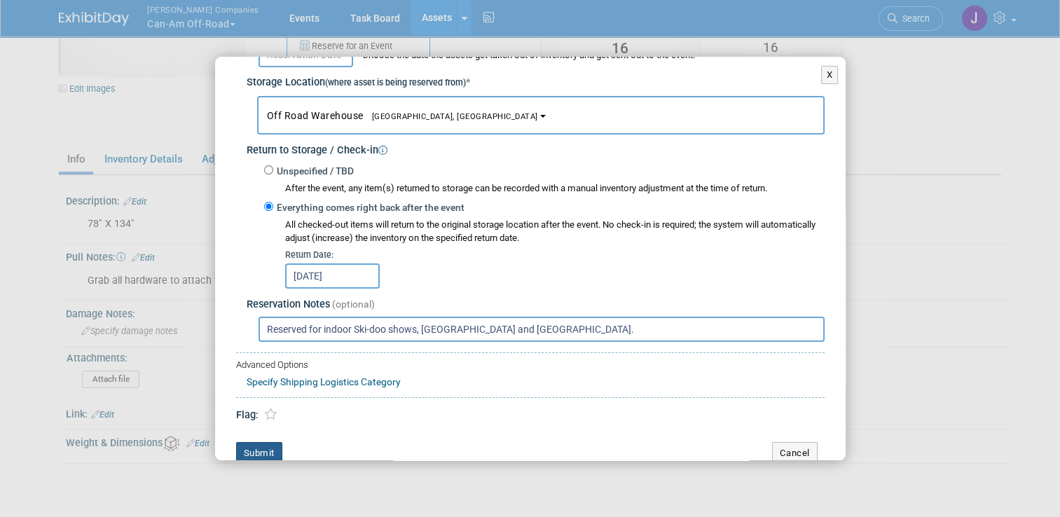
click at [273, 443] on button "Submit" at bounding box center [259, 453] width 46 height 22
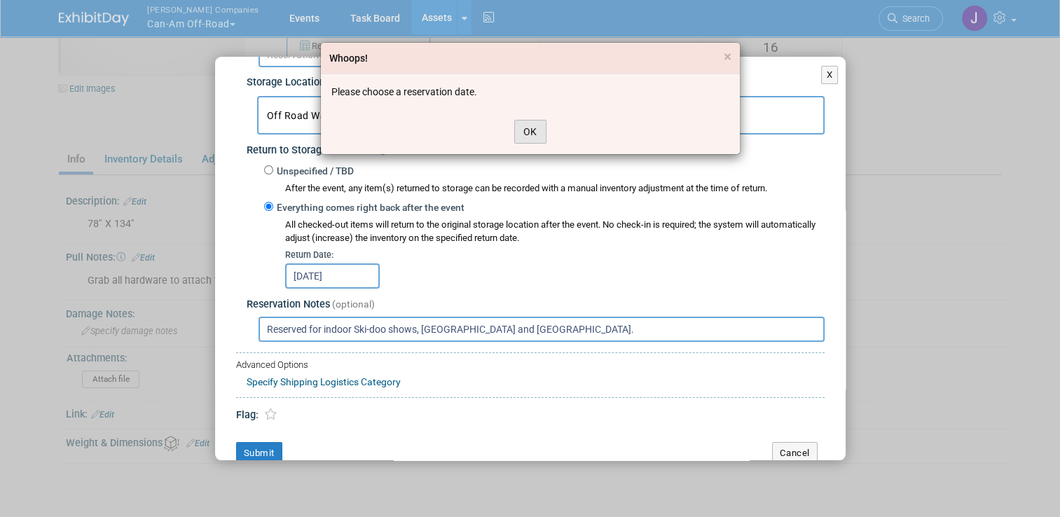
click at [530, 130] on button "OK" at bounding box center [530, 132] width 32 height 24
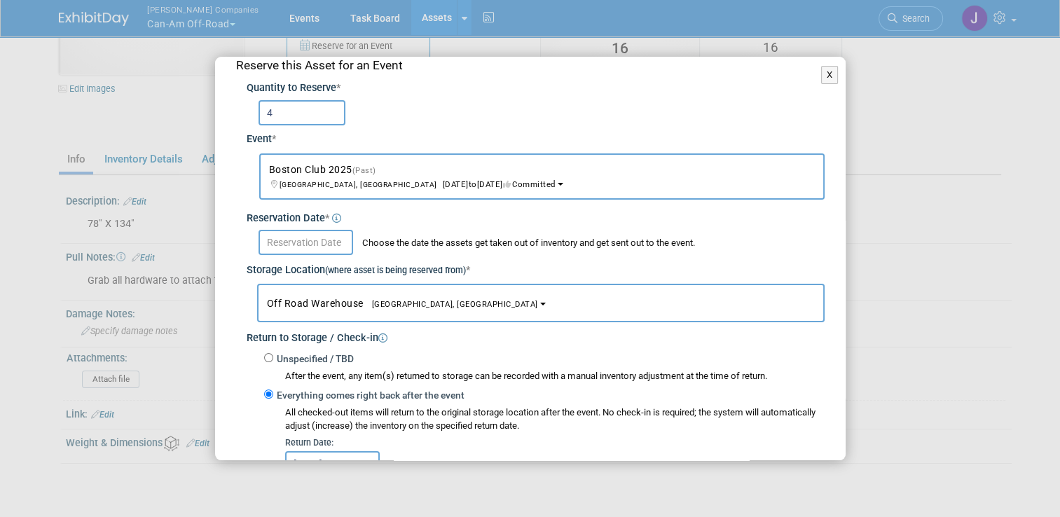
scroll to position [0, 0]
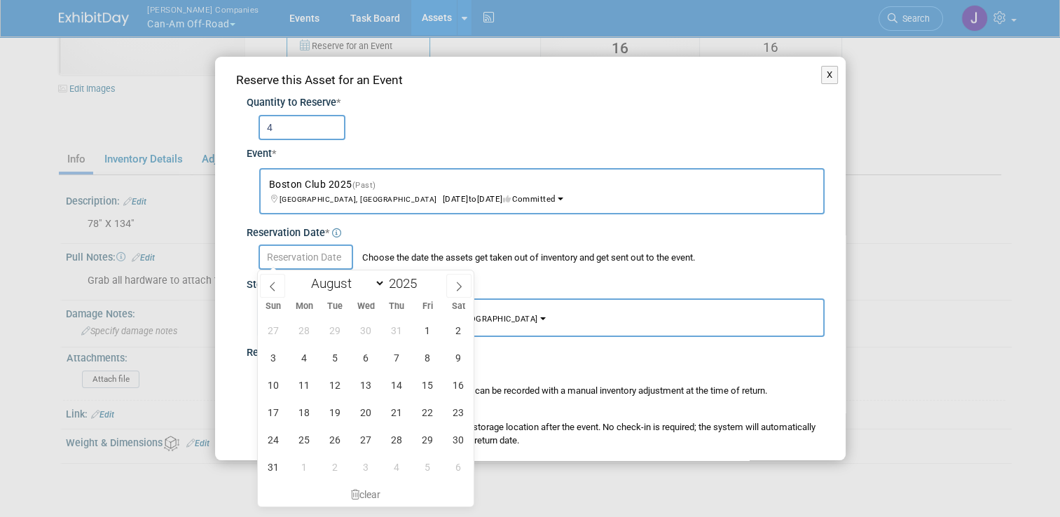
click at [281, 263] on input "text" at bounding box center [306, 257] width 95 height 25
click at [461, 279] on span at bounding box center [458, 286] width 25 height 24
select select "9"
click at [420, 349] on span "10" at bounding box center [427, 357] width 27 height 27
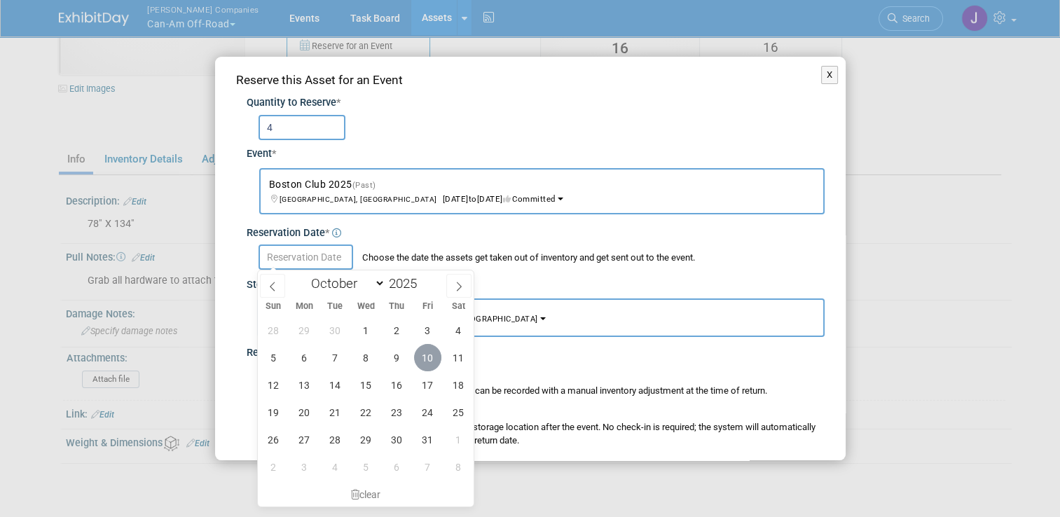
type input "Oct 10, 2025"
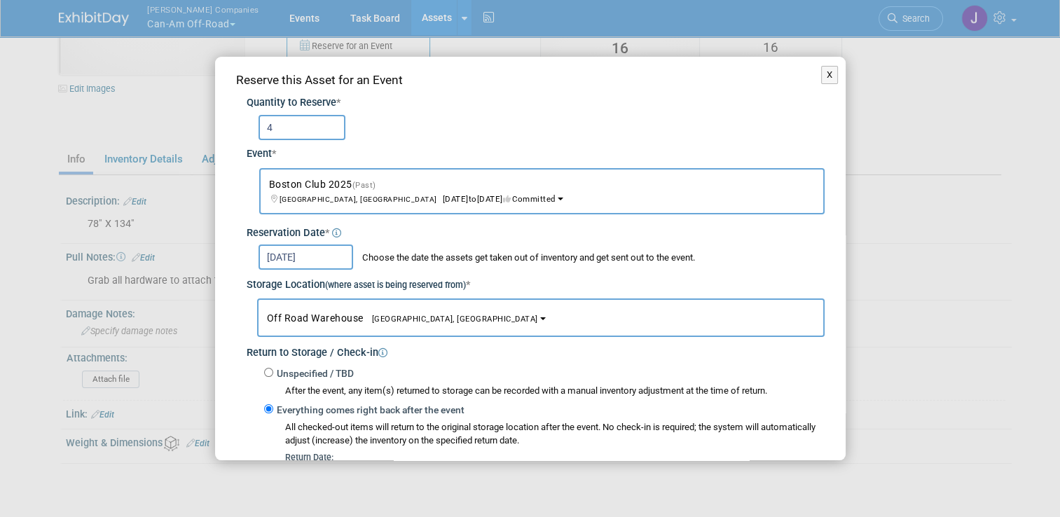
scroll to position [217, 0]
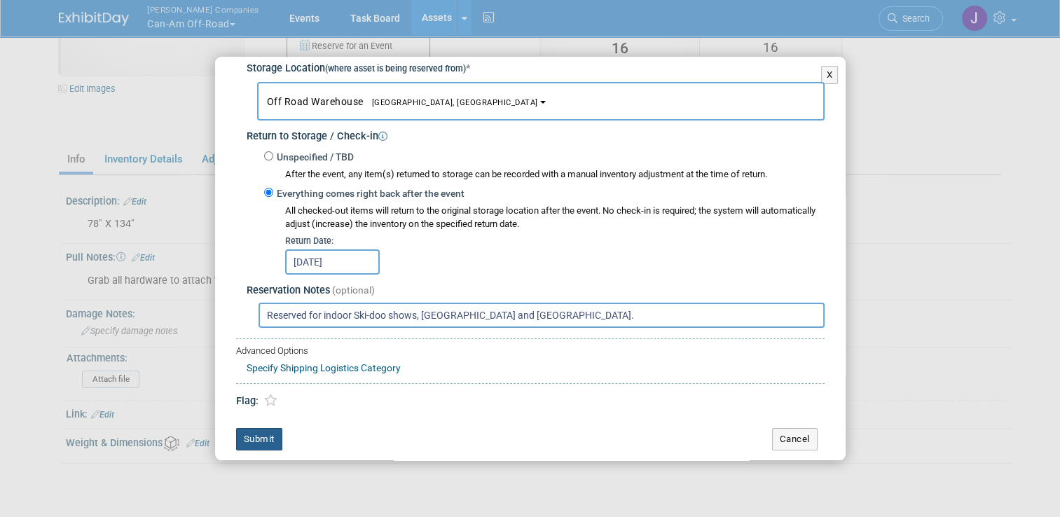
click at [241, 434] on button "Submit" at bounding box center [259, 439] width 46 height 22
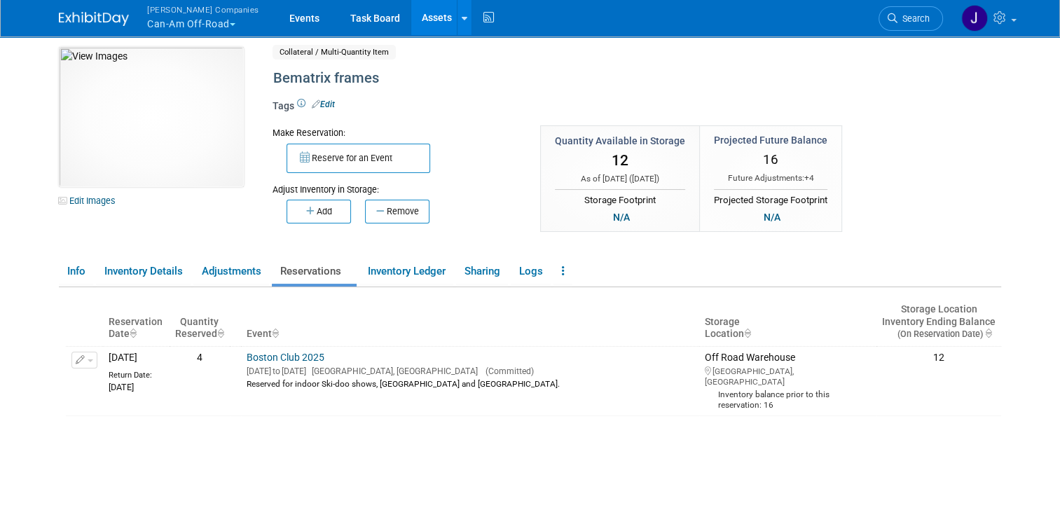
scroll to position [0, 0]
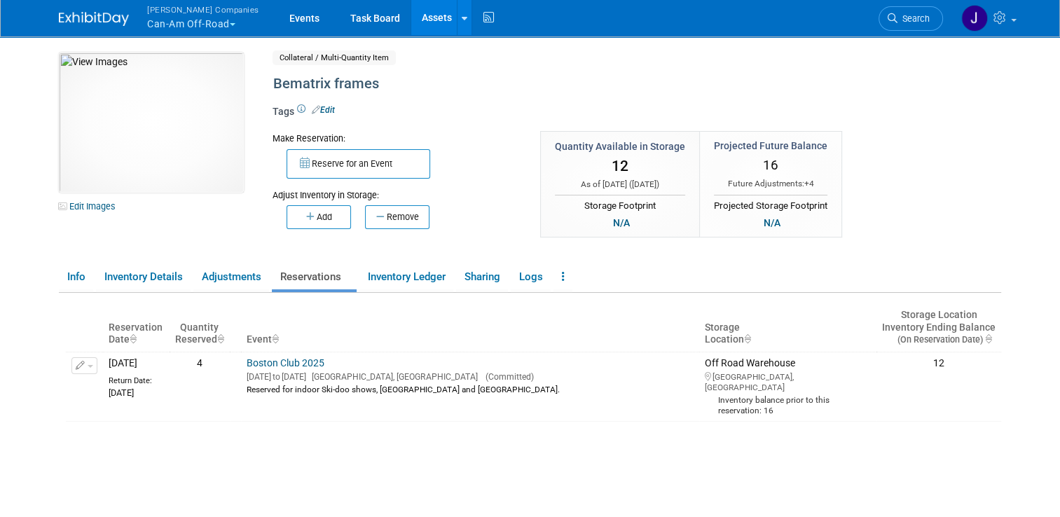
click at [411, 25] on link "Assets" at bounding box center [436, 17] width 51 height 35
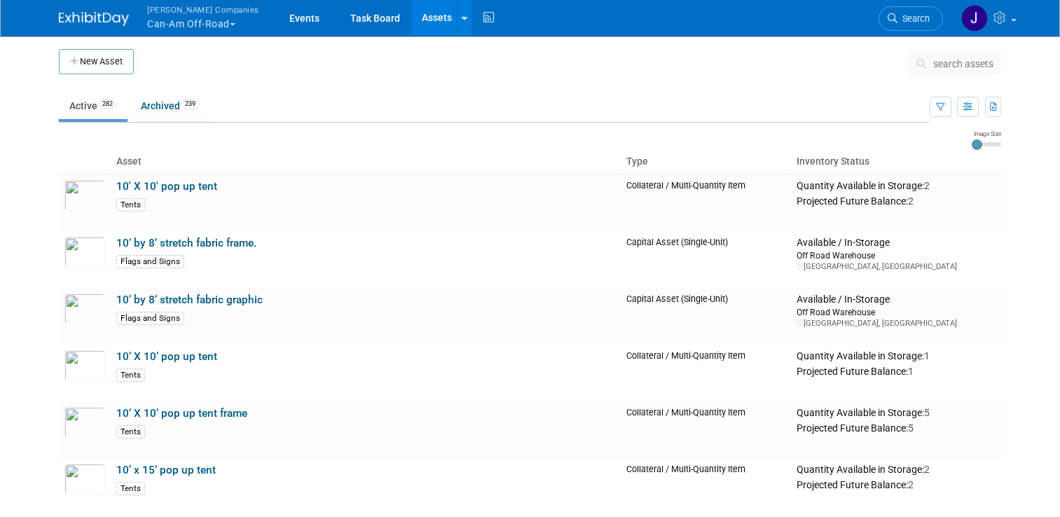
click at [953, 58] on span "search assets" at bounding box center [963, 63] width 60 height 11
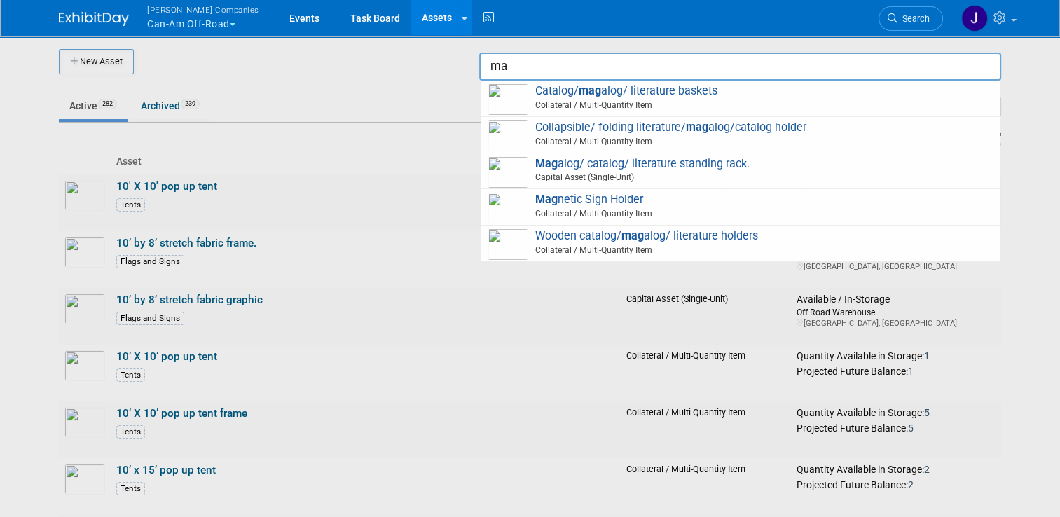
type input "m"
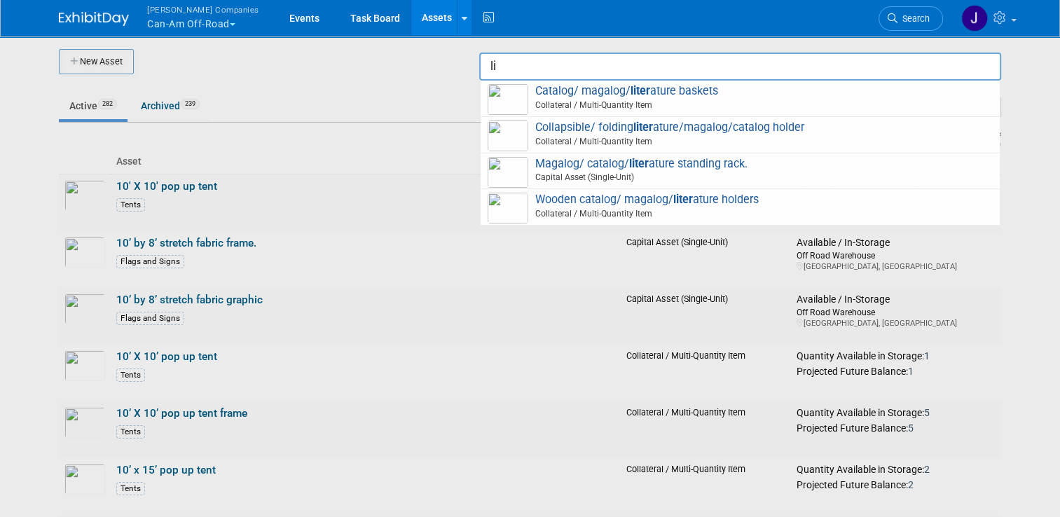
type input "l"
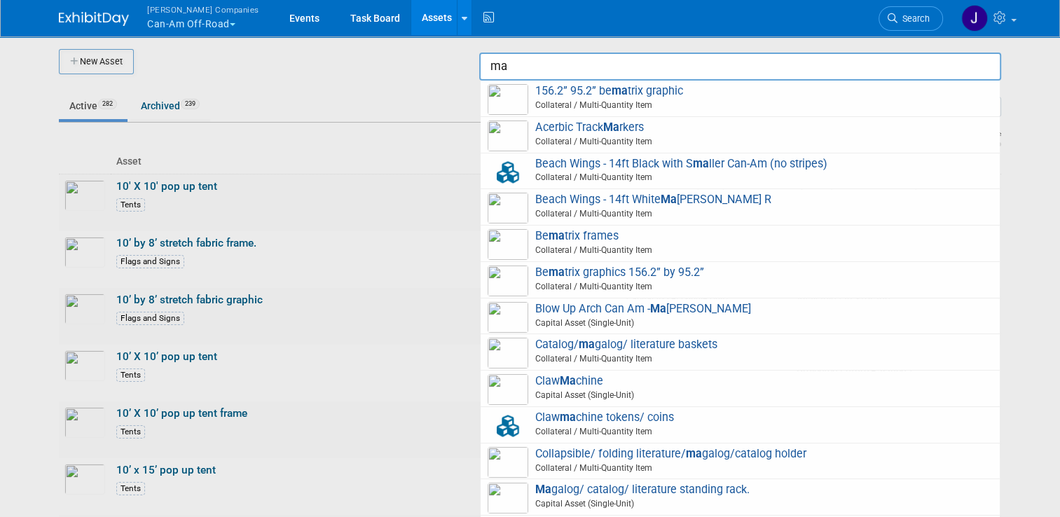
type input "m"
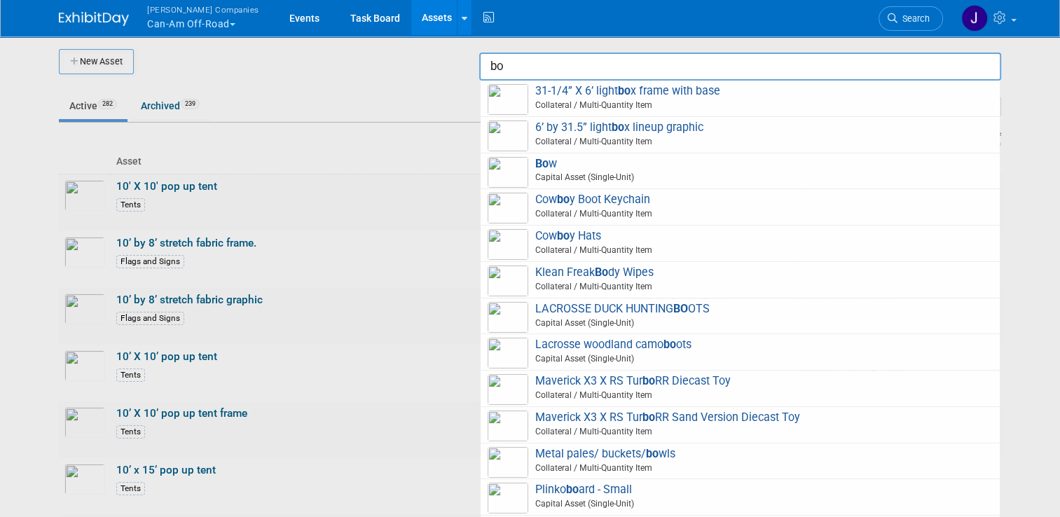
type input "b"
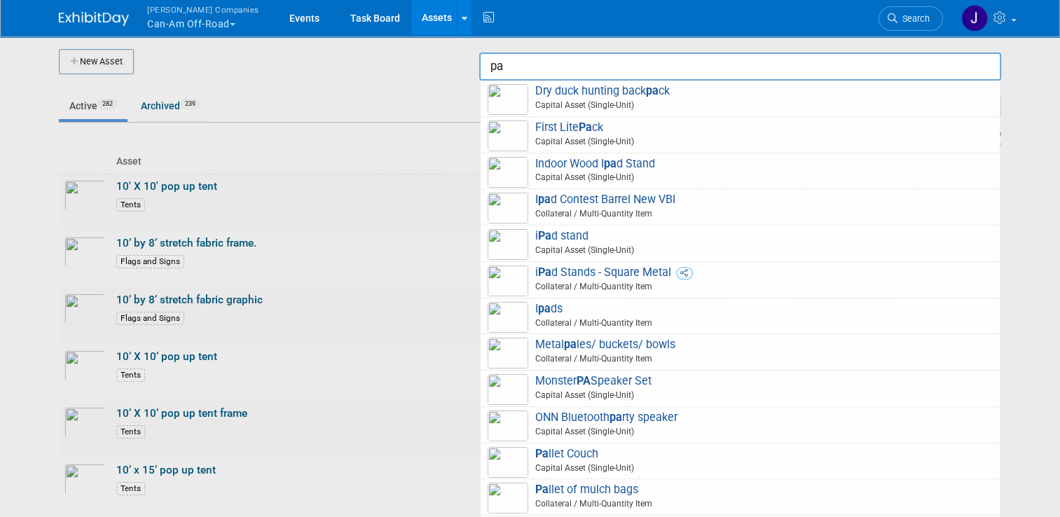
type input "p"
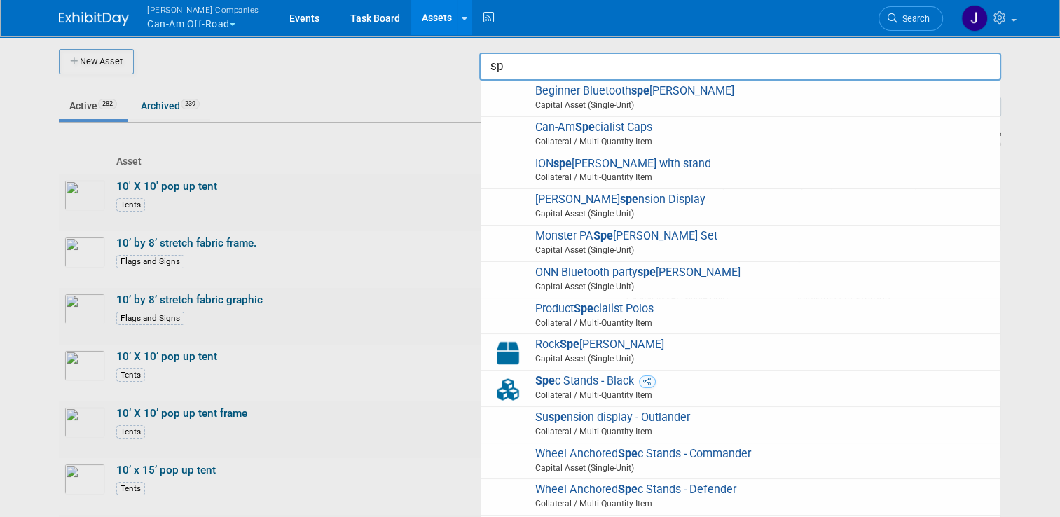
type input "s"
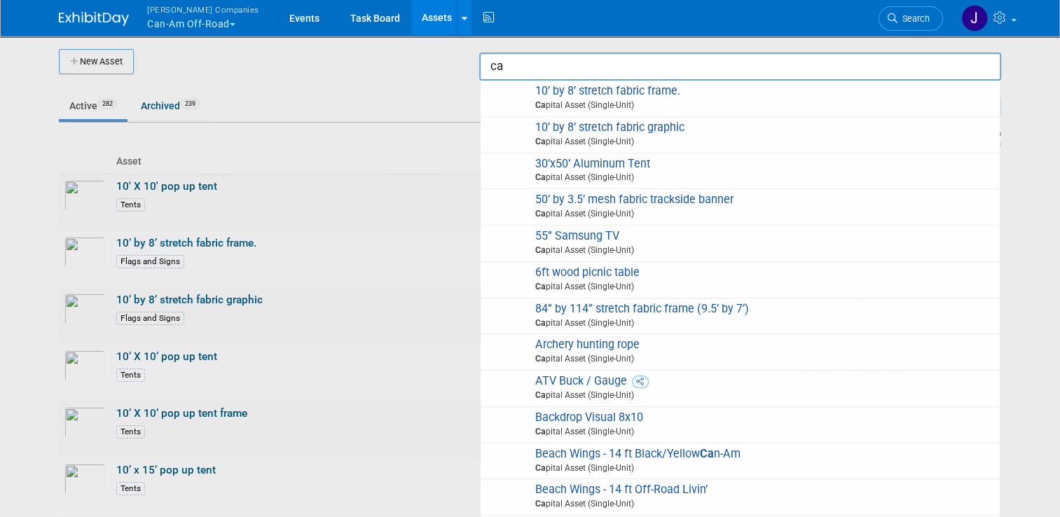
type input "c"
